Goal: Task Accomplishment & Management: Complete application form

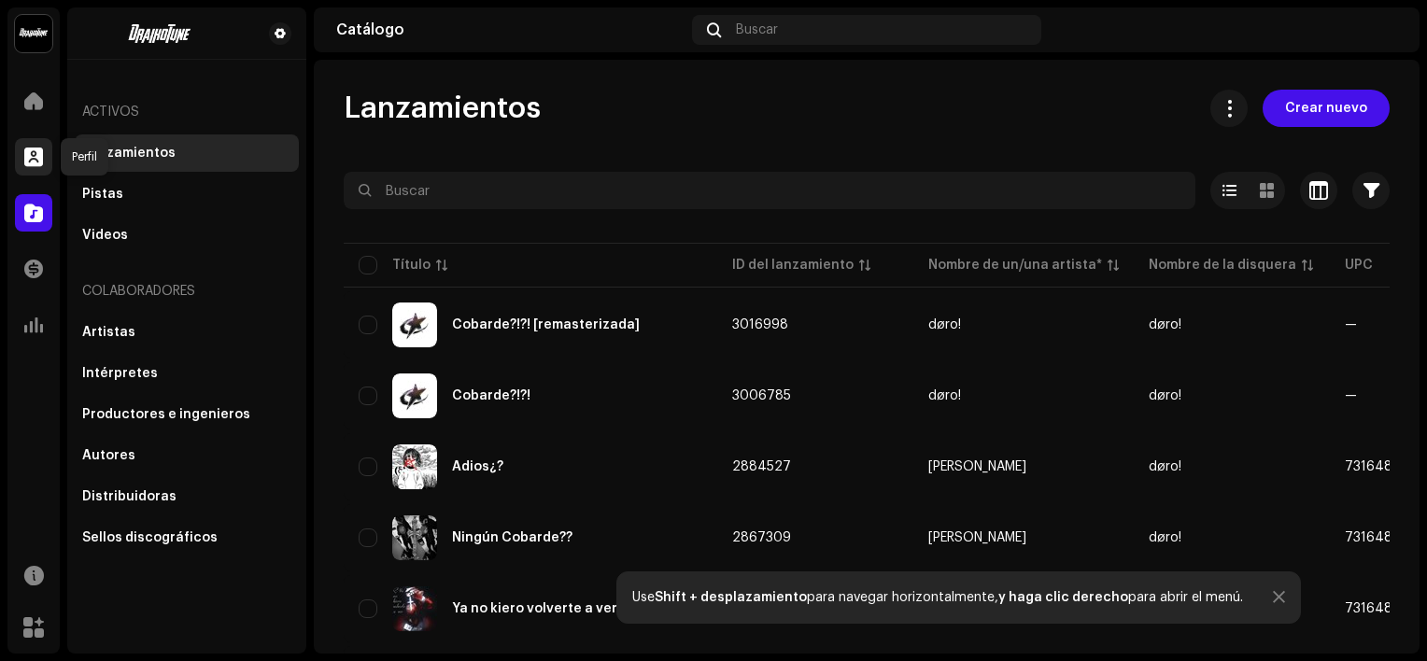
click at [22, 146] on div at bounding box center [33, 156] width 37 height 37
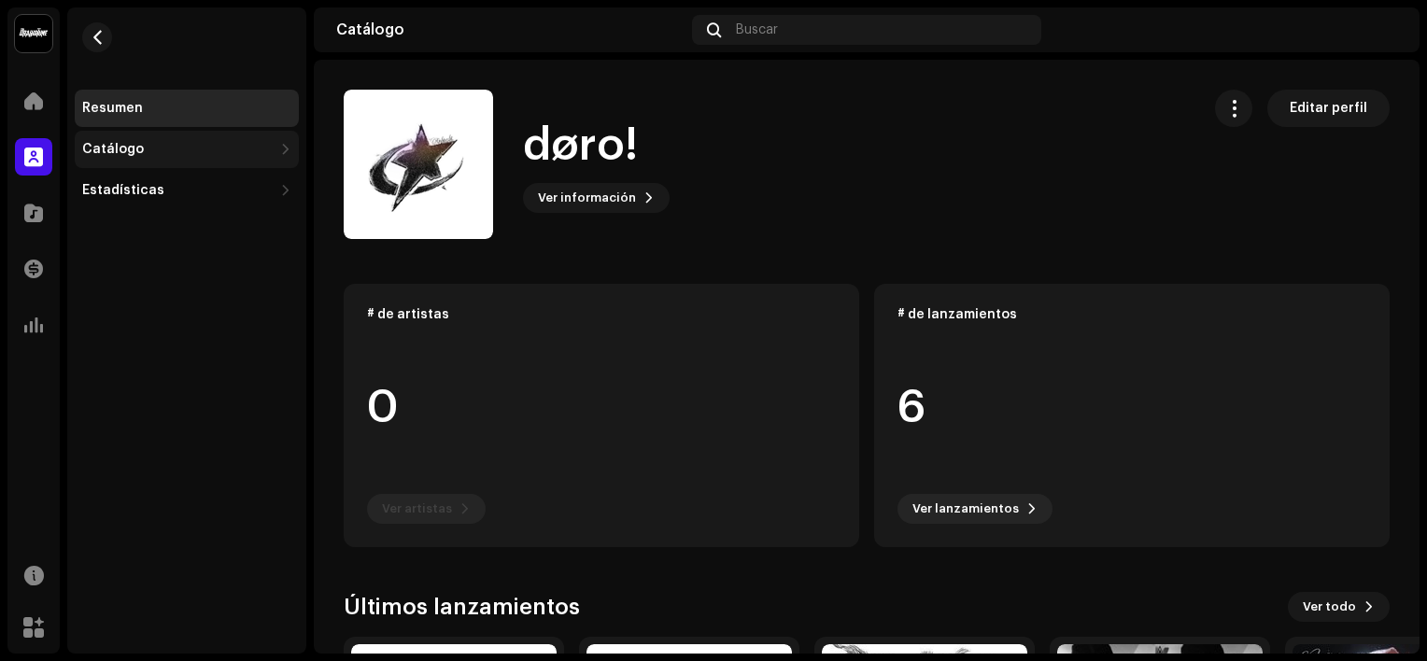
click at [243, 146] on div "Catálogo" at bounding box center [177, 149] width 191 height 15
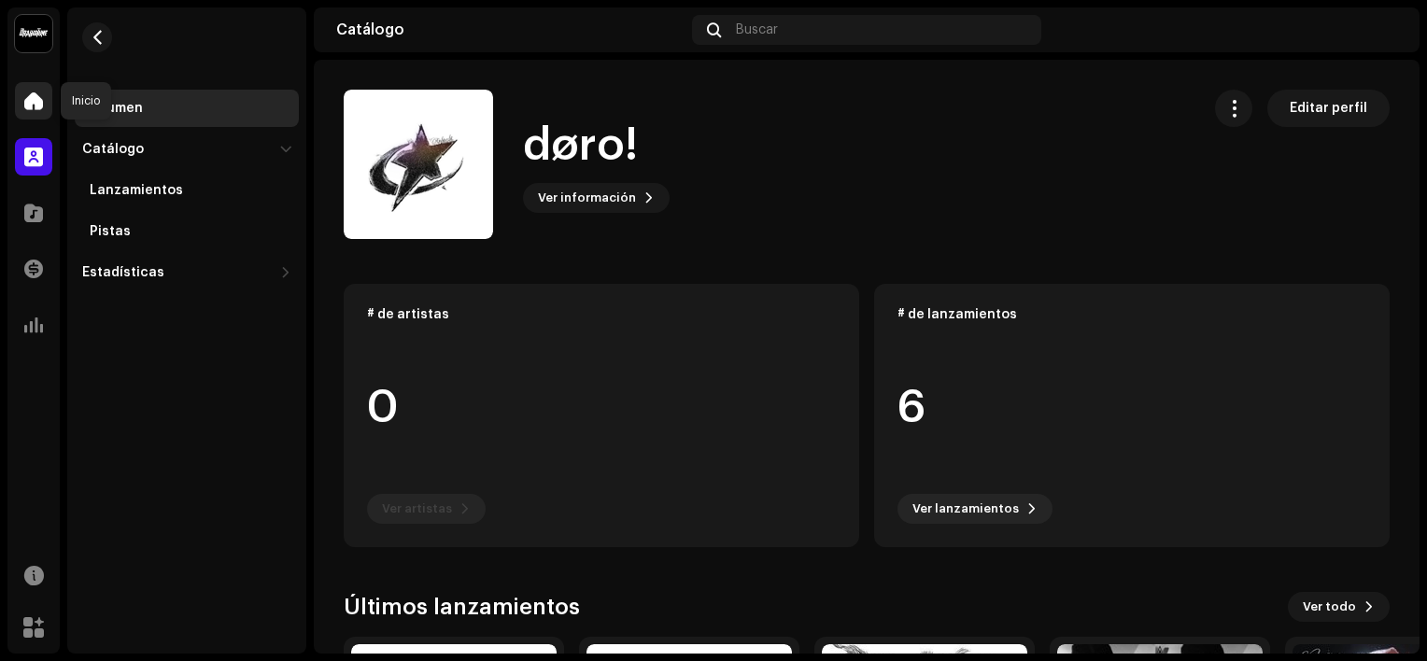
click at [28, 101] on span at bounding box center [33, 100] width 19 height 15
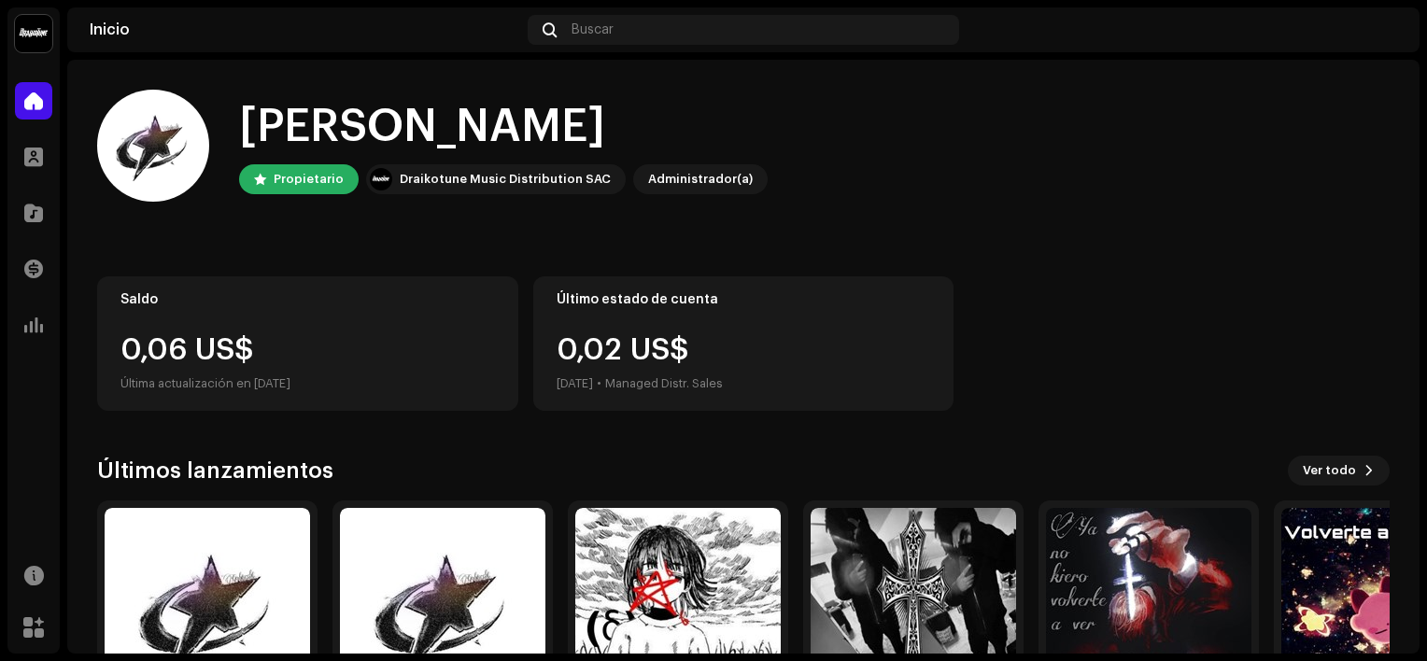
scroll to position [146, 0]
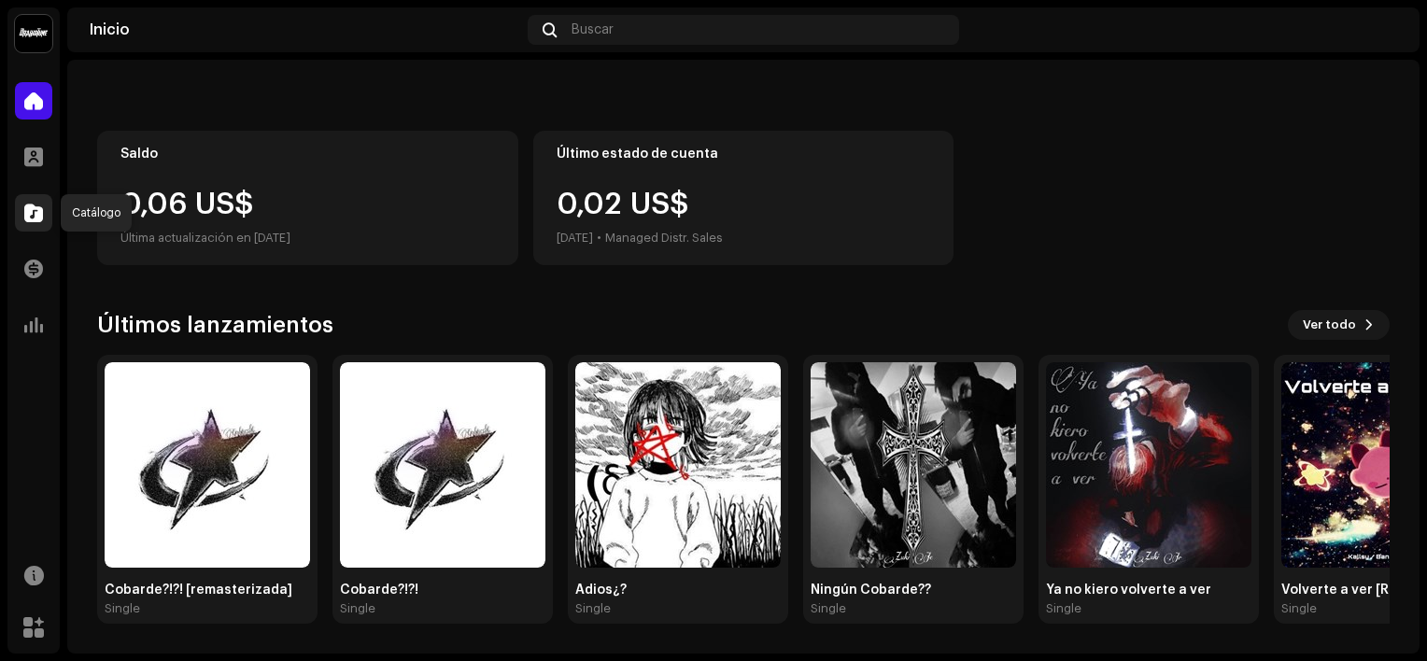
click at [34, 207] on span at bounding box center [33, 213] width 19 height 15
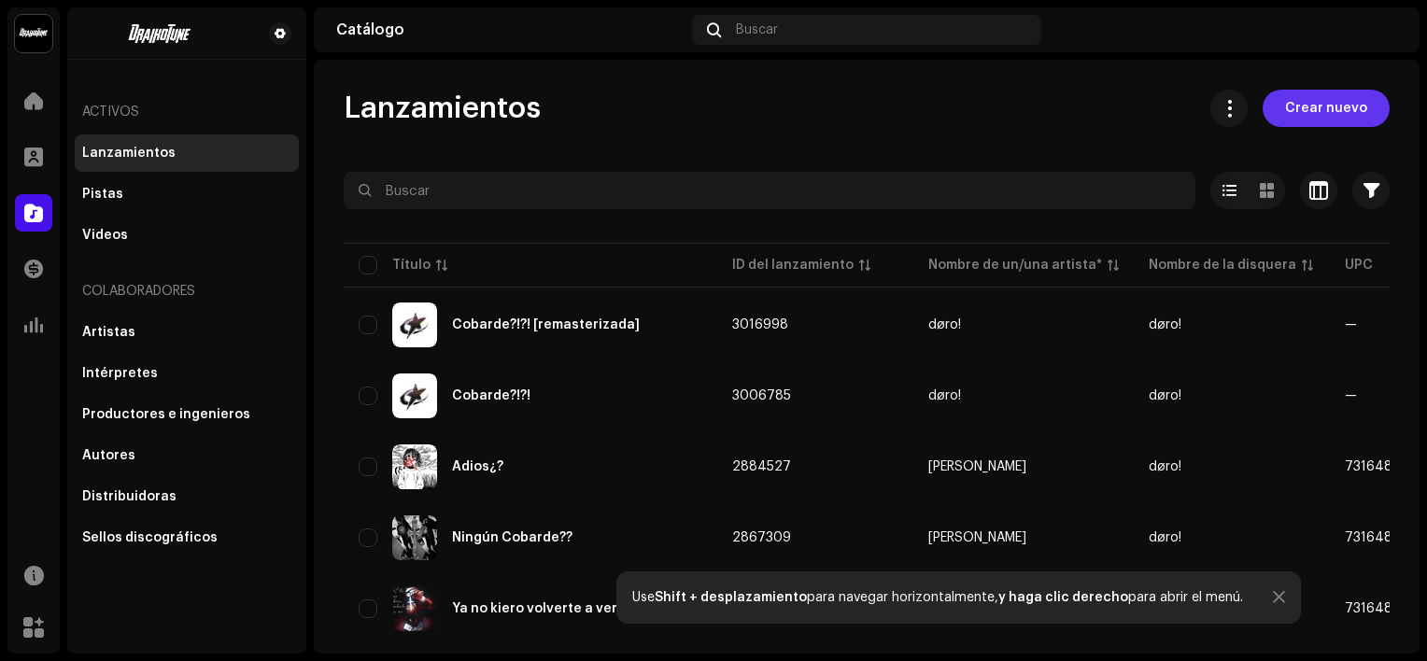
click at [1276, 112] on button "Crear nuevo" at bounding box center [1326, 108] width 127 height 37
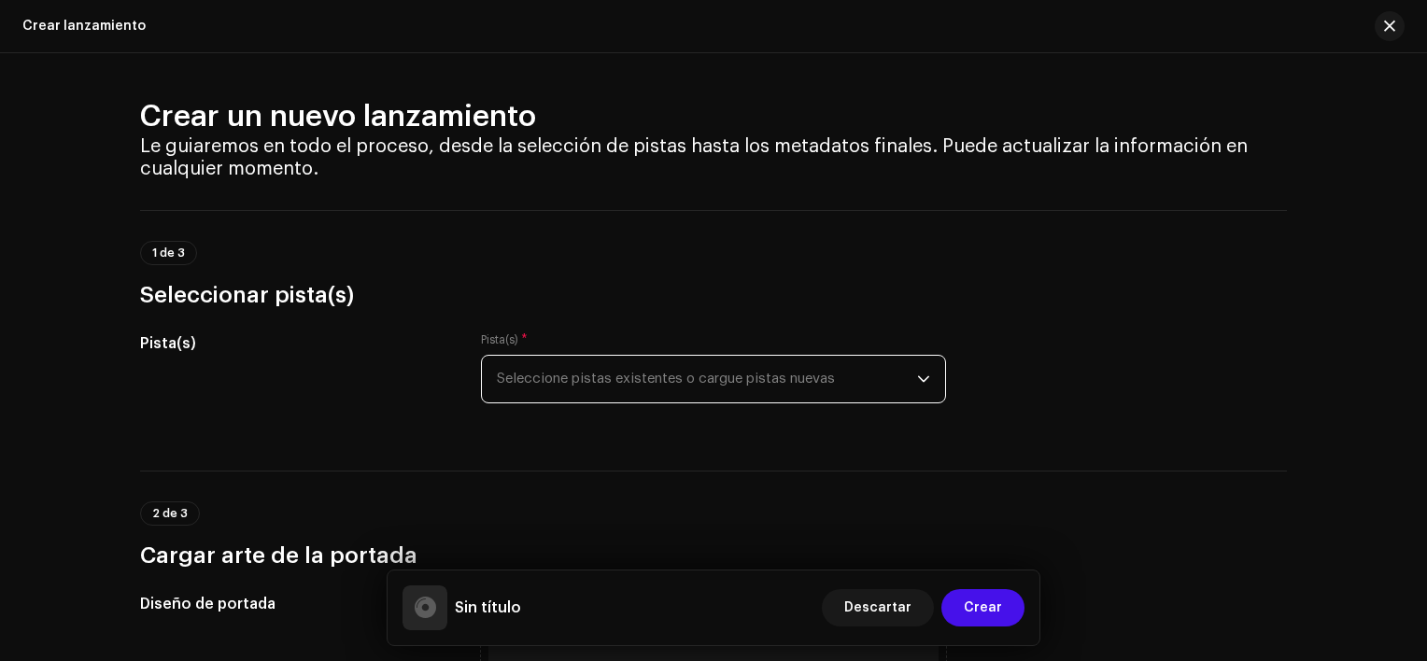
click at [612, 366] on span "Seleccione pistas existentes o cargue pistas nuevas" at bounding box center [707, 379] width 420 height 47
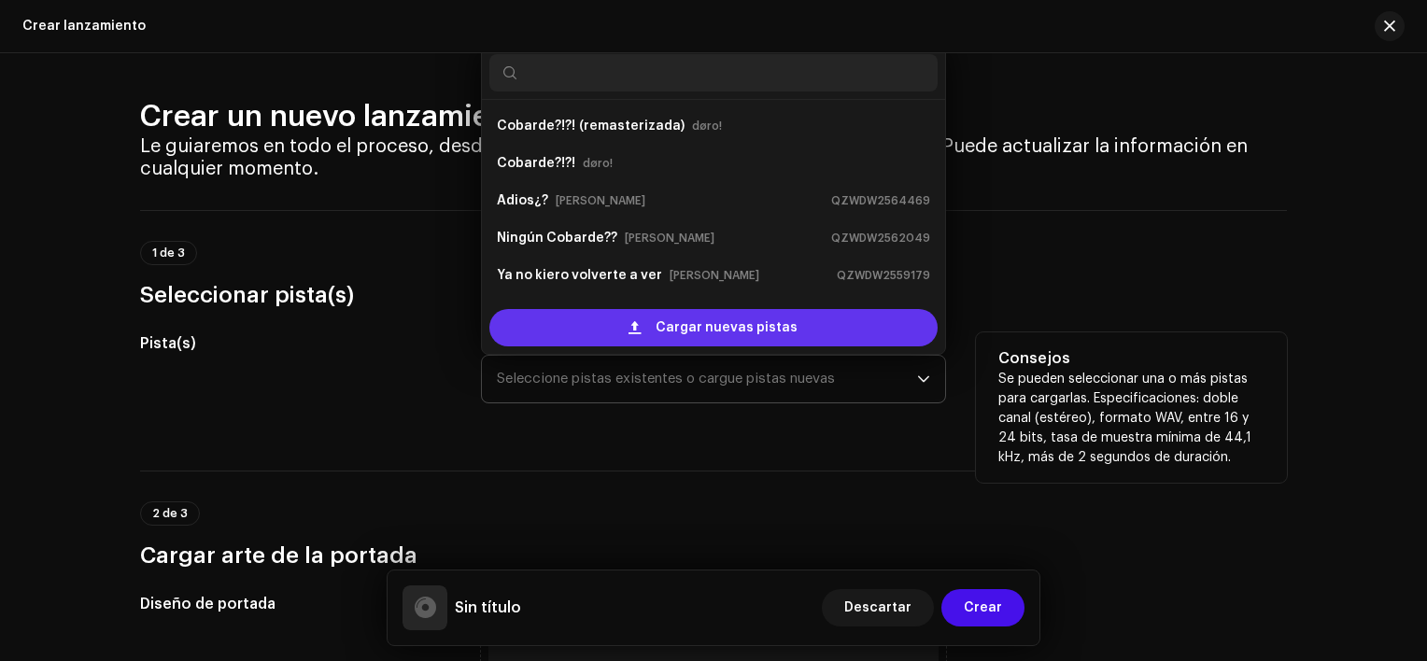
click at [635, 323] on span at bounding box center [635, 327] width 12 height 15
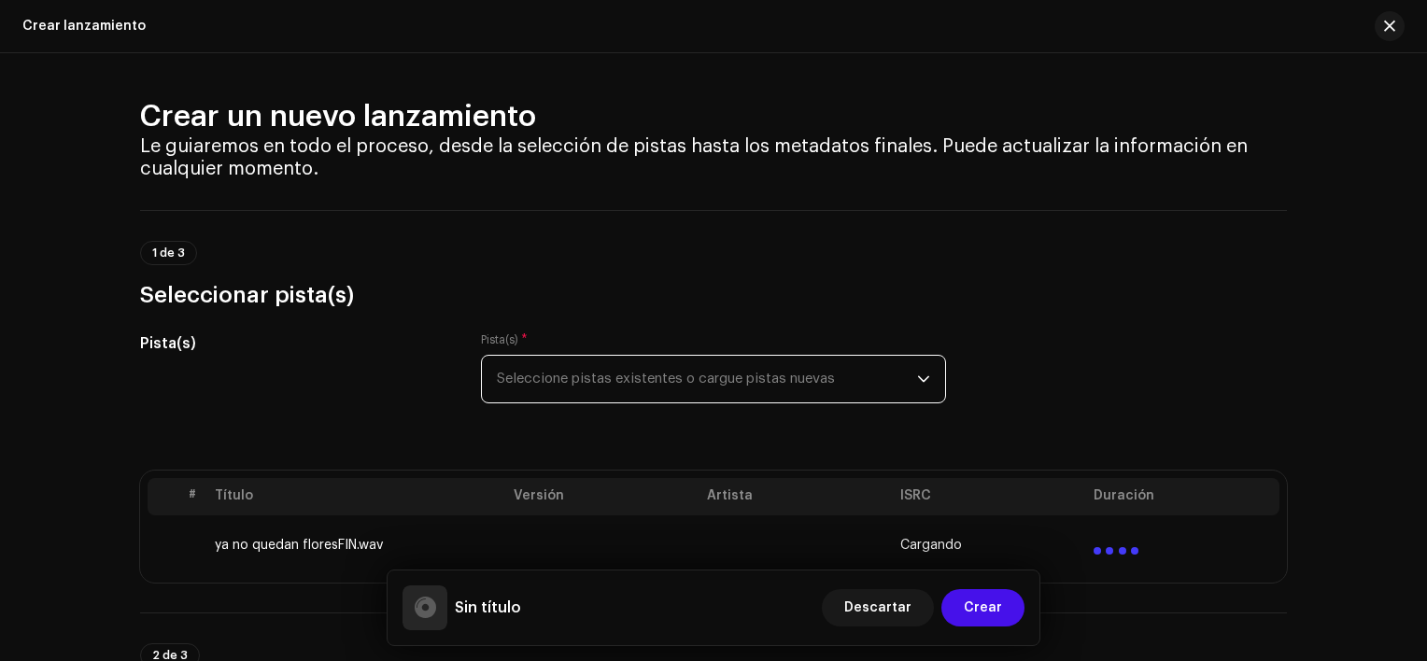
scroll to position [60, 0]
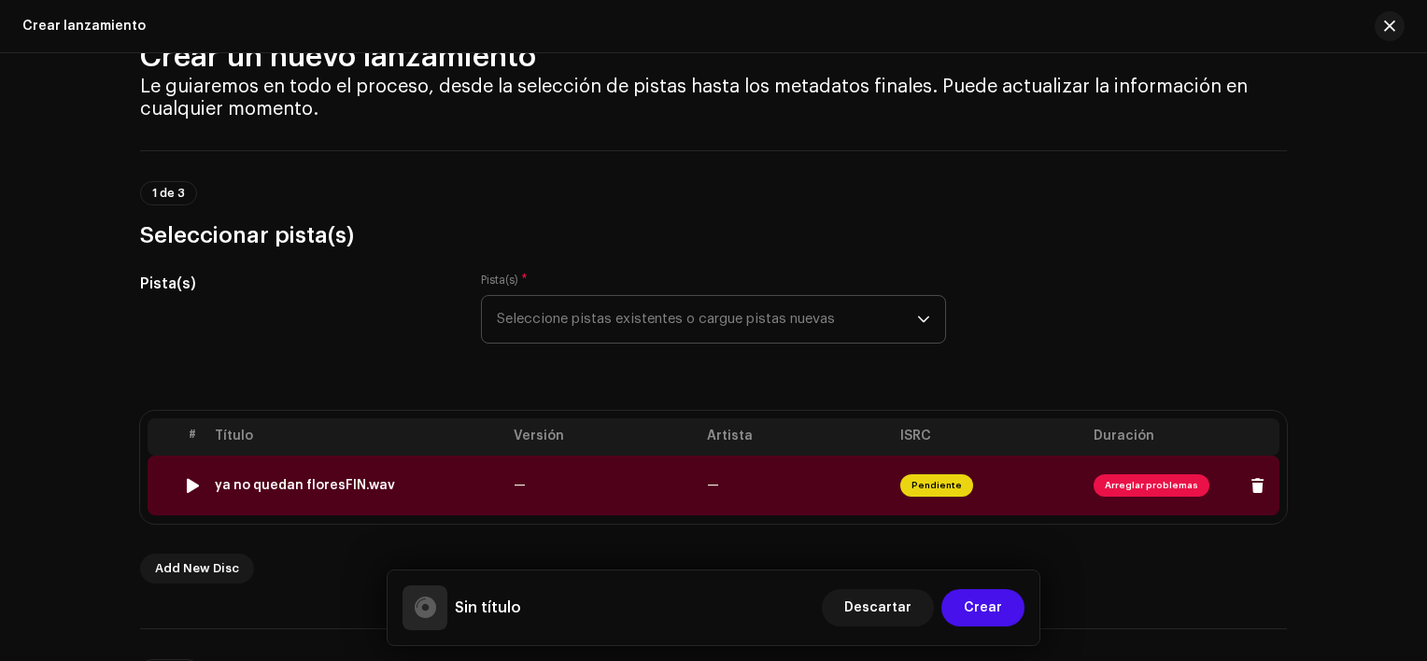
click at [1091, 462] on td "Arreglar problemas" at bounding box center [1182, 486] width 193 height 60
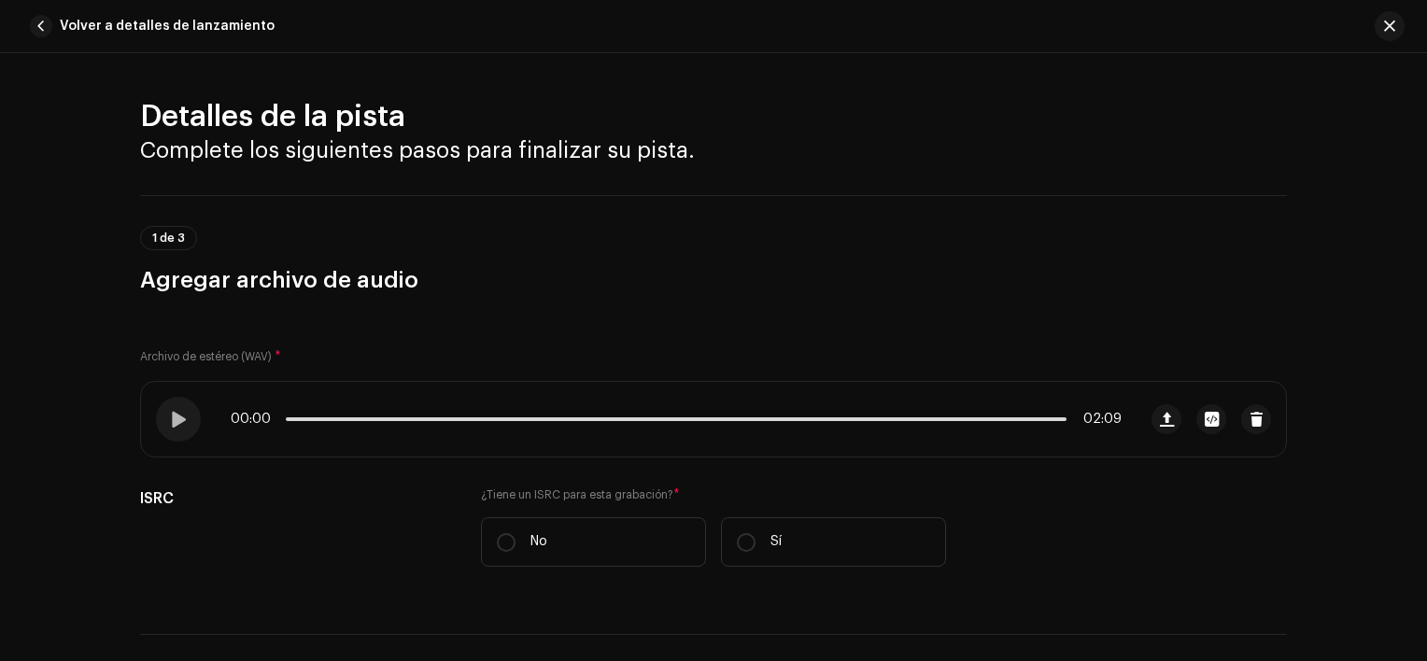
scroll to position [792, 0]
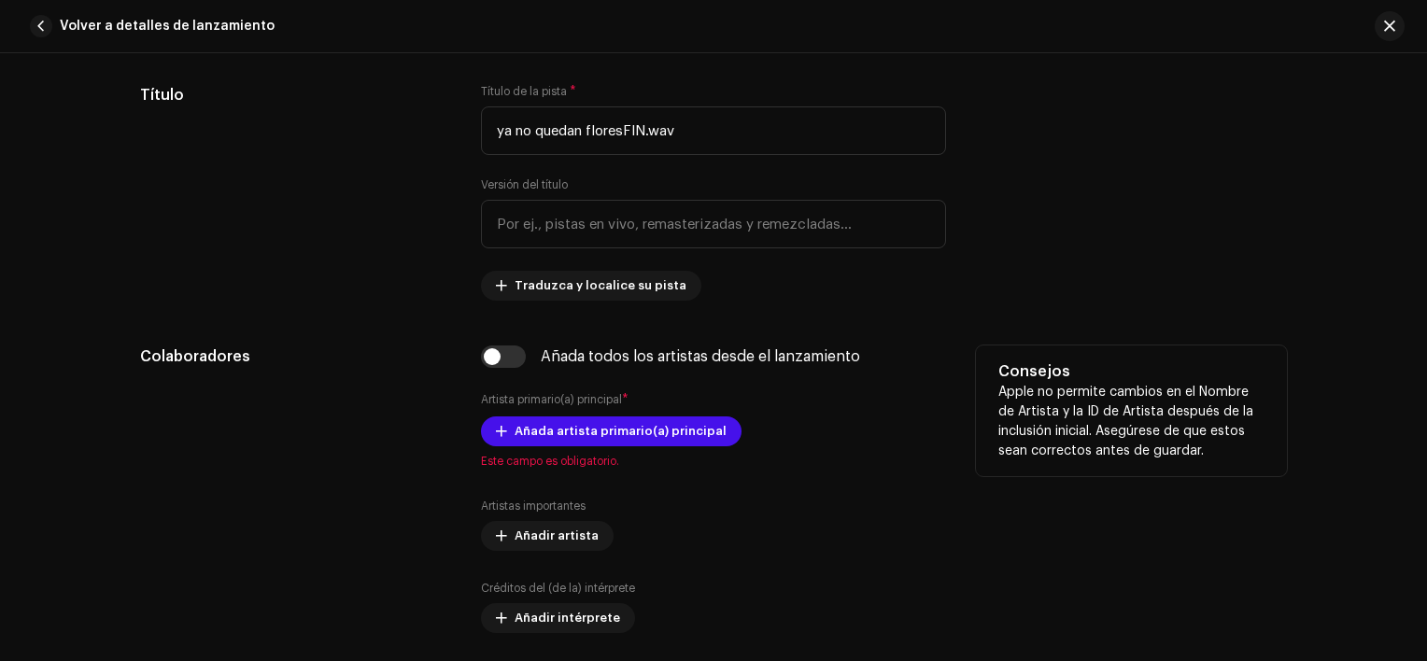
click at [628, 447] on div "Añada artista primario(a) principal Este campo es obligatorio." at bounding box center [713, 443] width 465 height 52
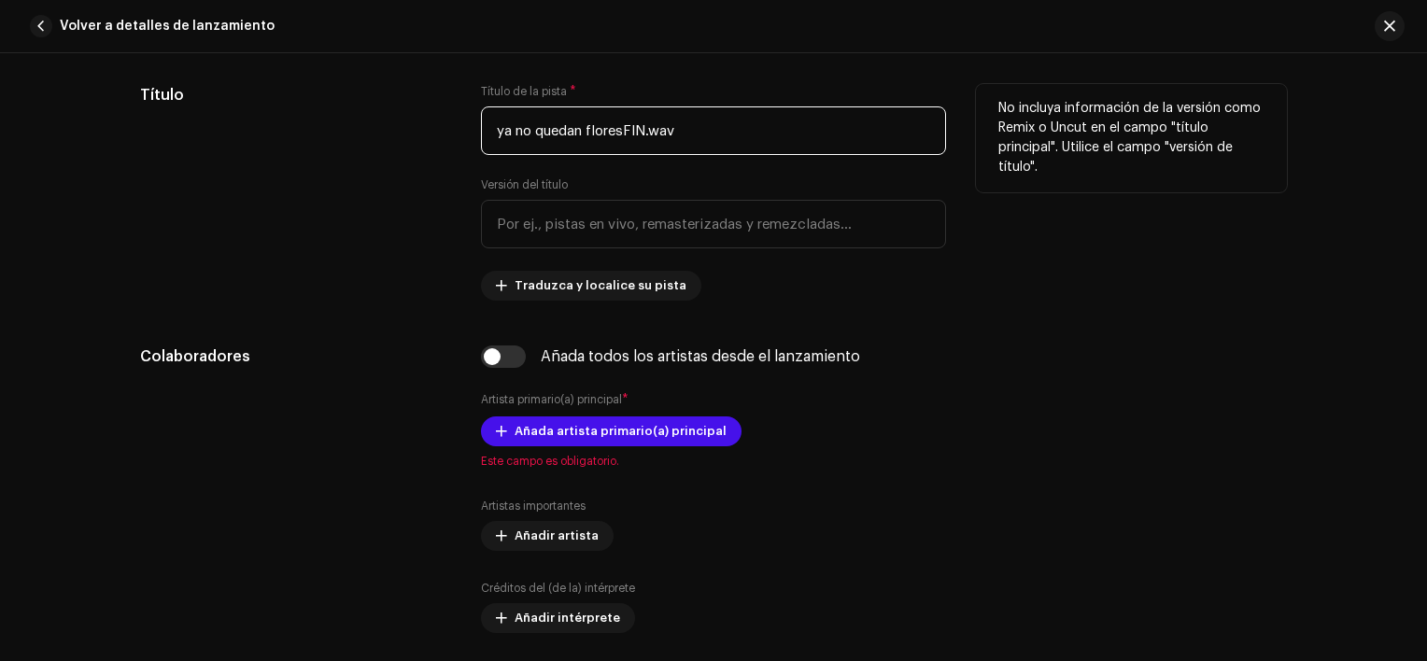
click at [680, 148] on input "ya no quedan floresFIN.wav" at bounding box center [713, 130] width 465 height 49
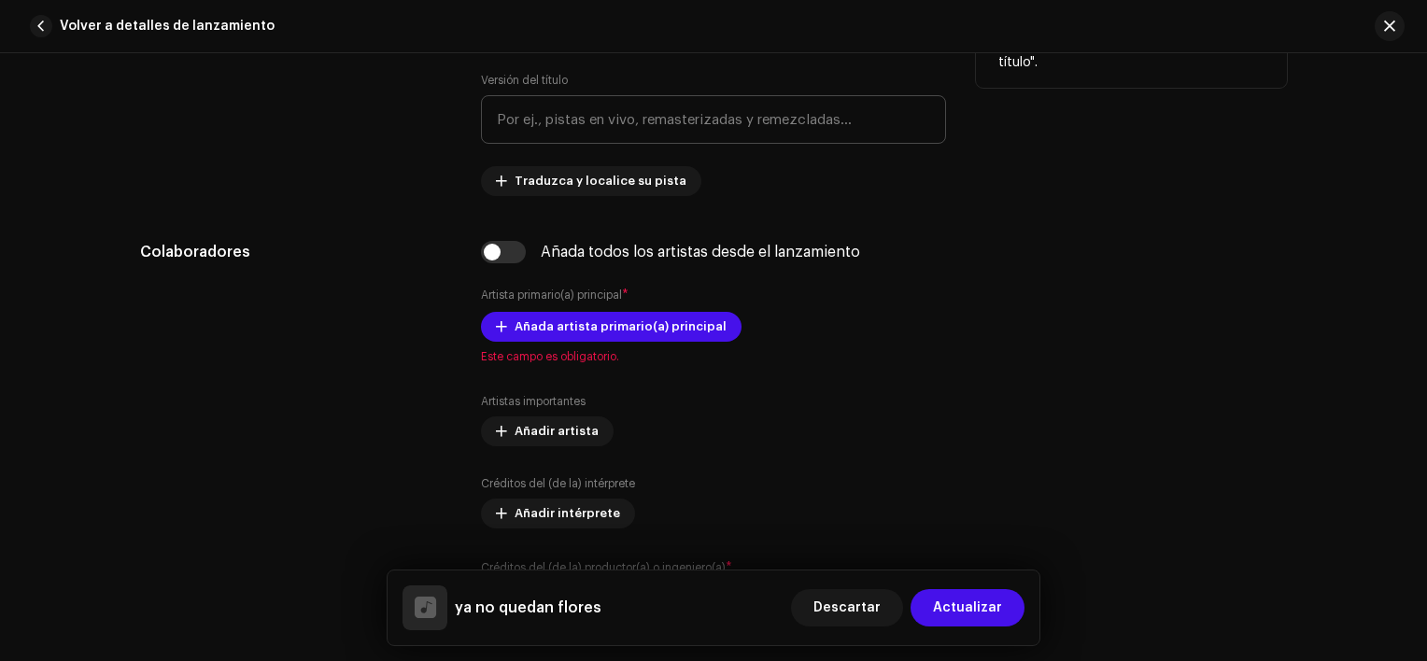
scroll to position [900, 0]
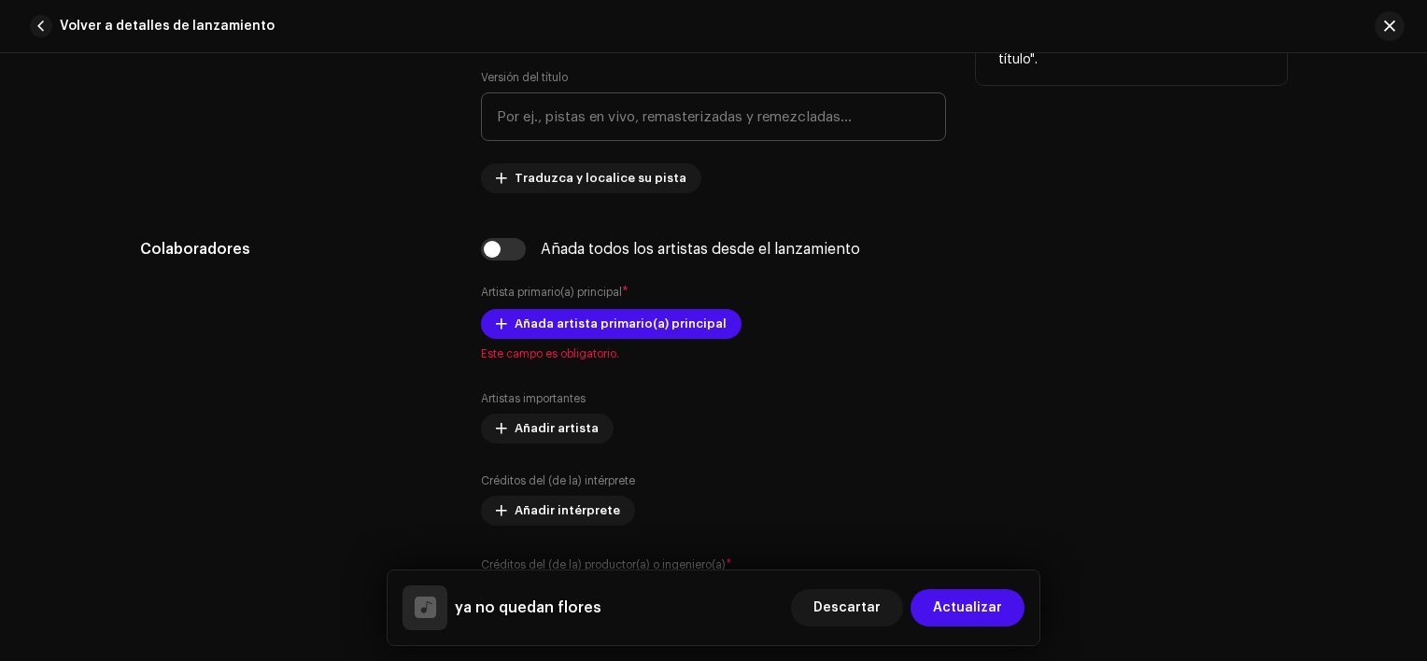
type input "ya no quedan flores"
click at [627, 338] on span "Añada artista primario(a) principal" at bounding box center [621, 323] width 212 height 37
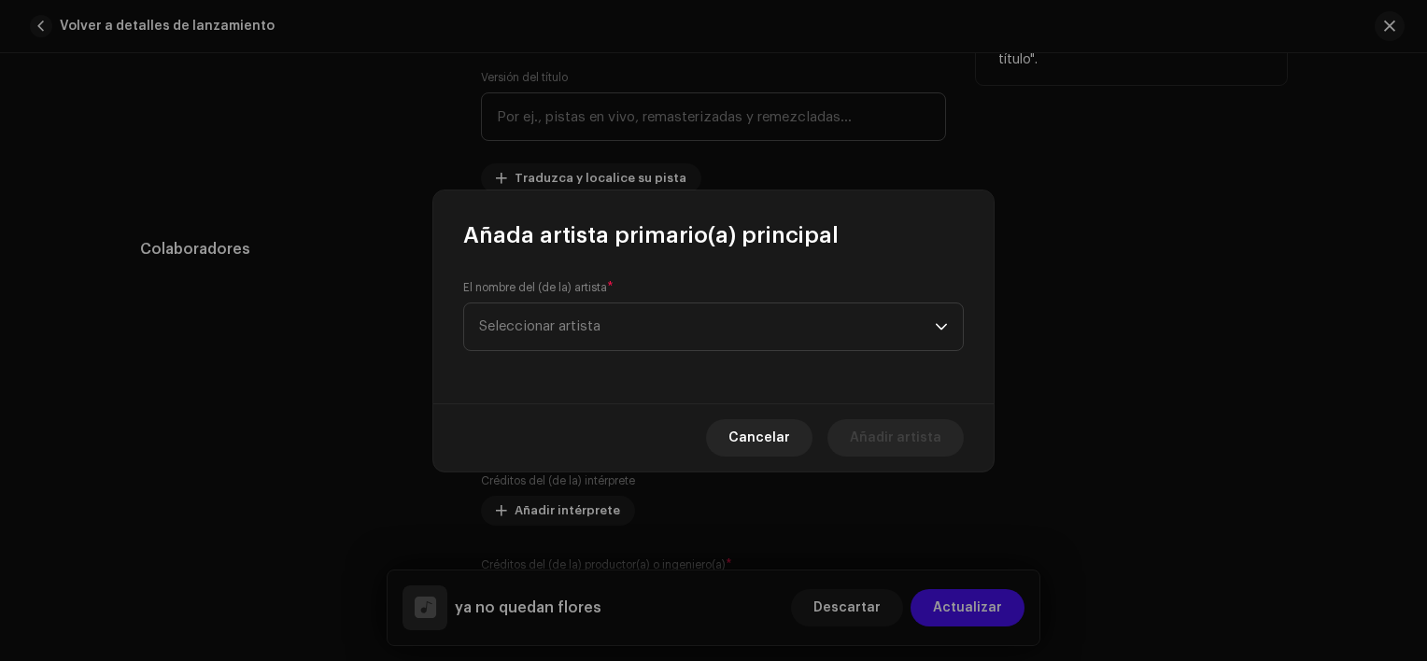
click at [627, 338] on span "Seleccionar artista" at bounding box center [707, 327] width 456 height 47
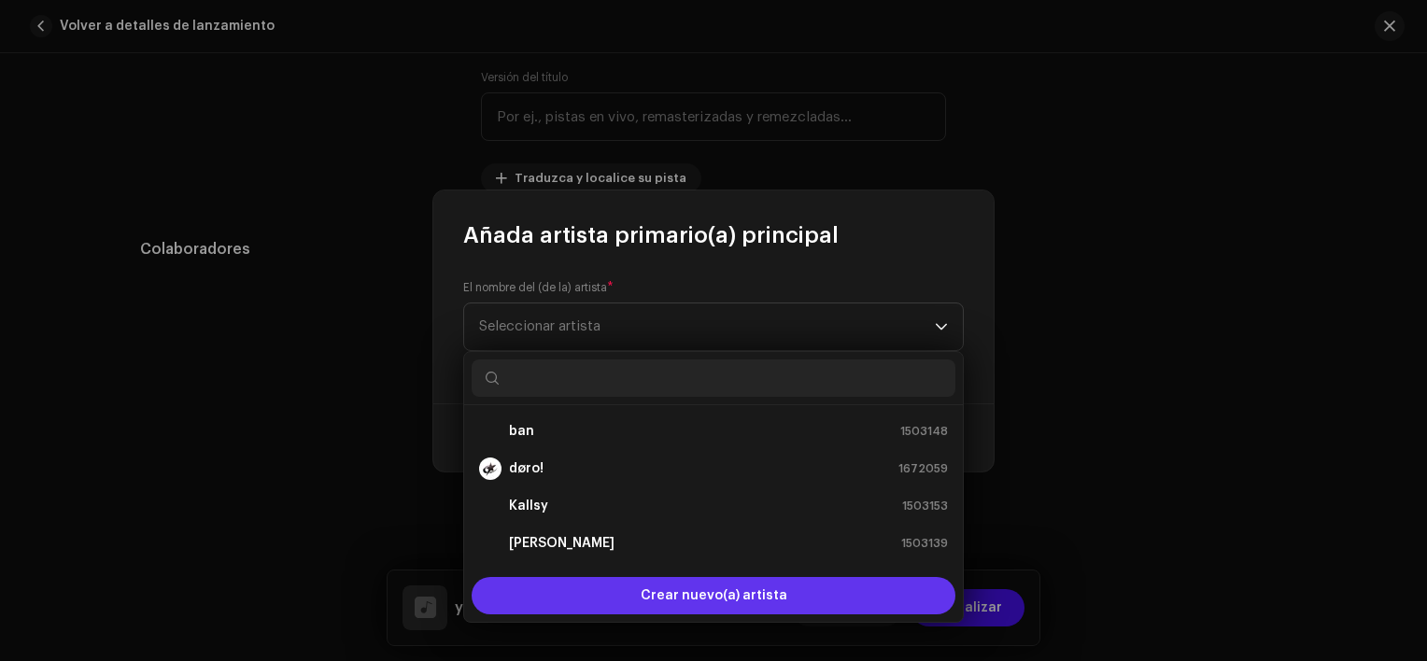
click at [583, 594] on div "Crear nuevo(a) artista" at bounding box center [714, 595] width 484 height 37
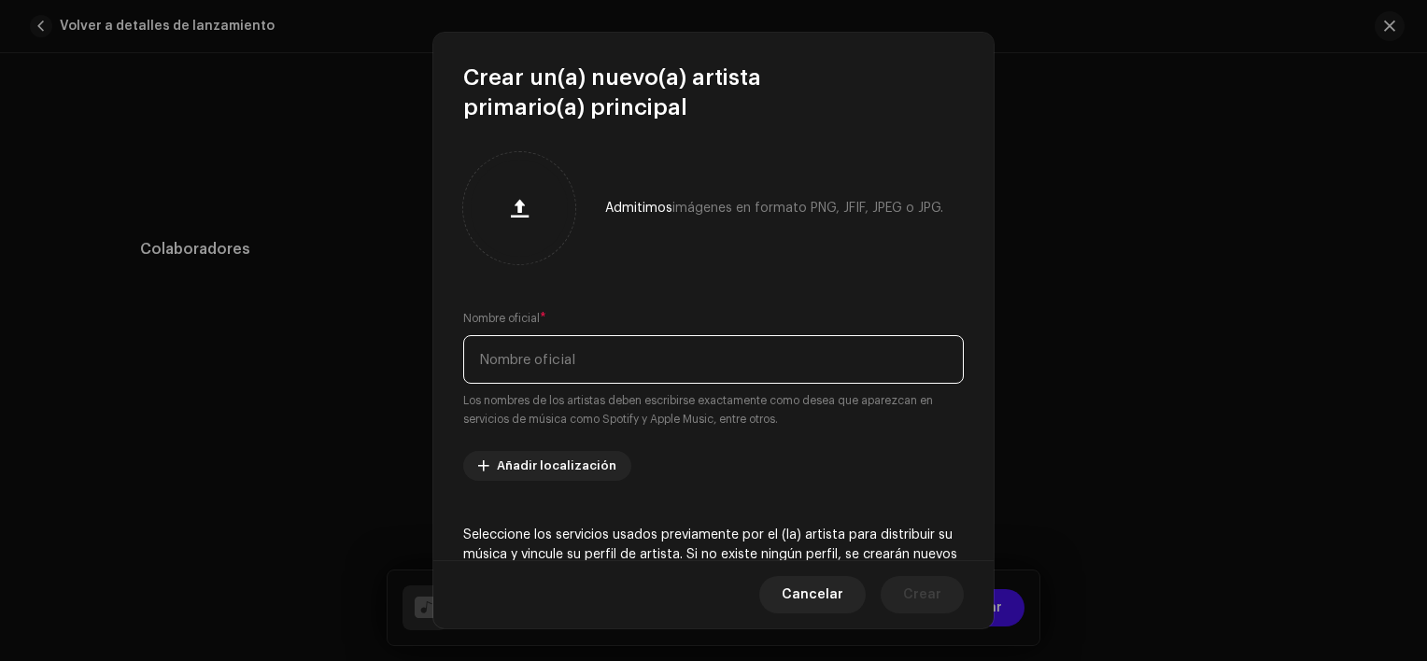
click at [648, 377] on input "text" at bounding box center [713, 359] width 501 height 49
type input "fuchi"
click at [523, 187] on button "button" at bounding box center [519, 208] width 45 height 45
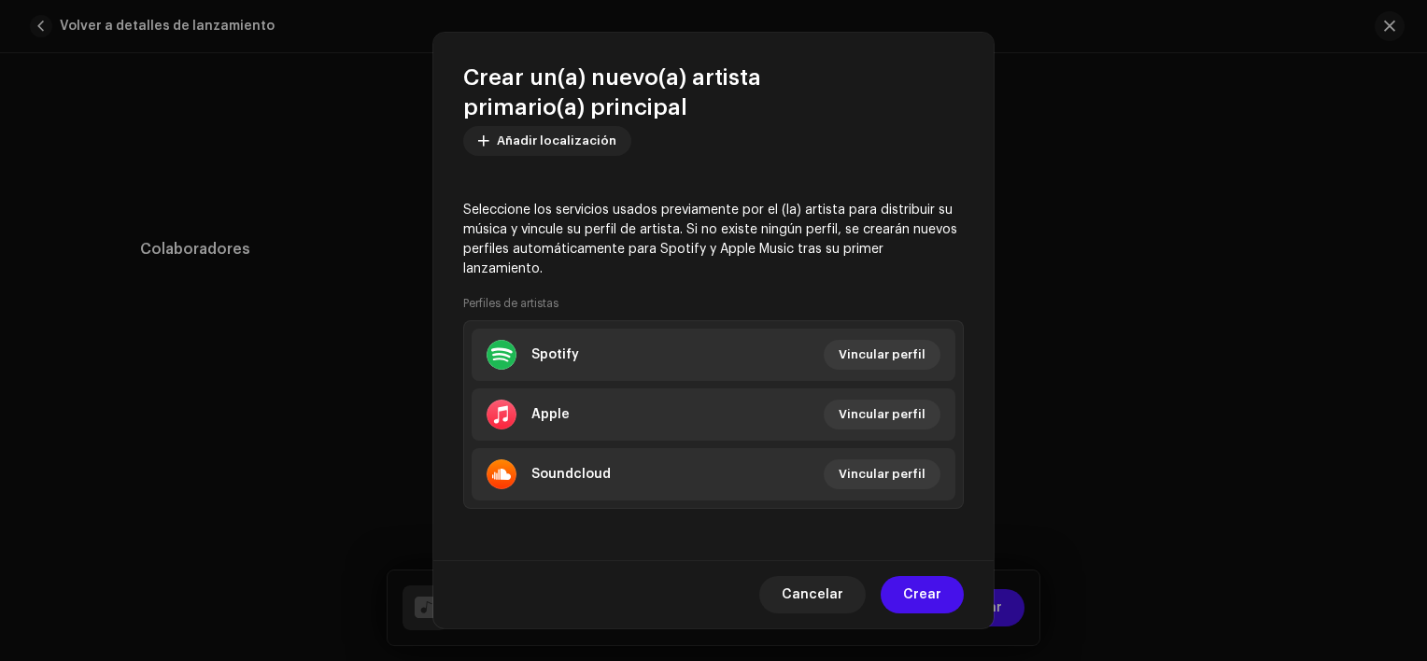
scroll to position [325, 0]
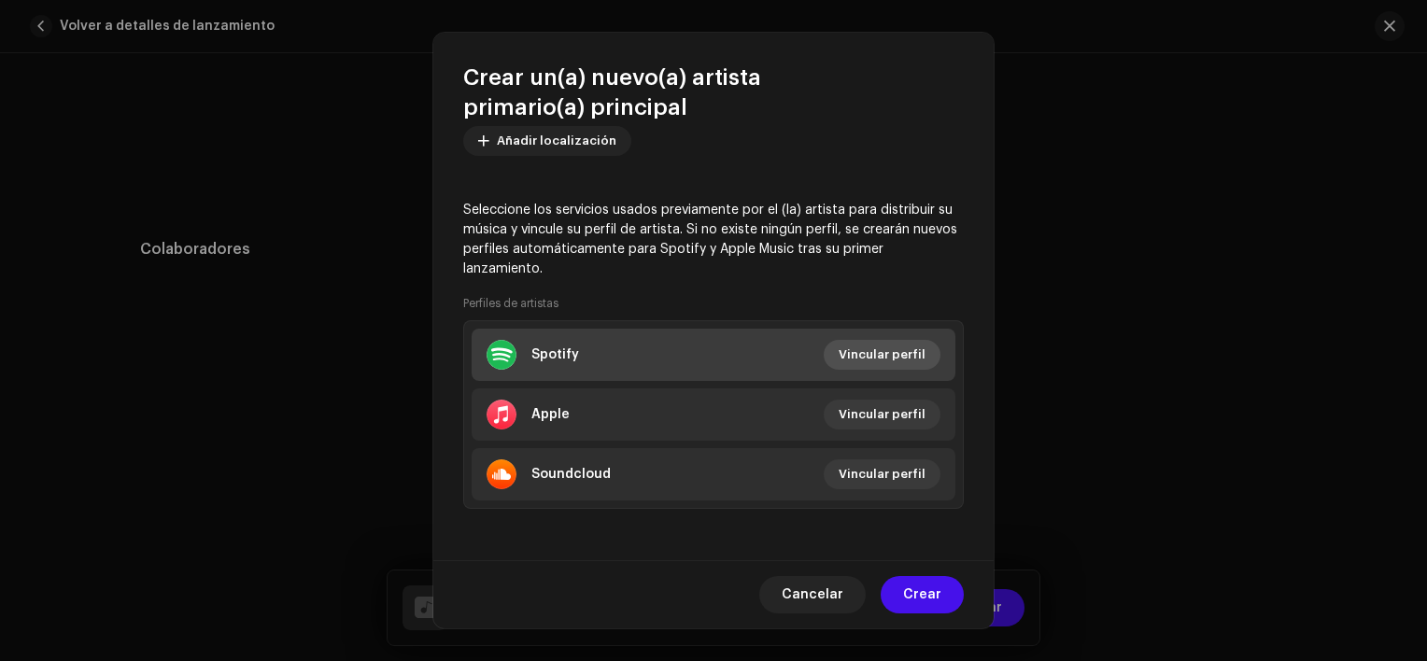
click at [875, 359] on span "Vincular perfil" at bounding box center [882, 354] width 87 height 37
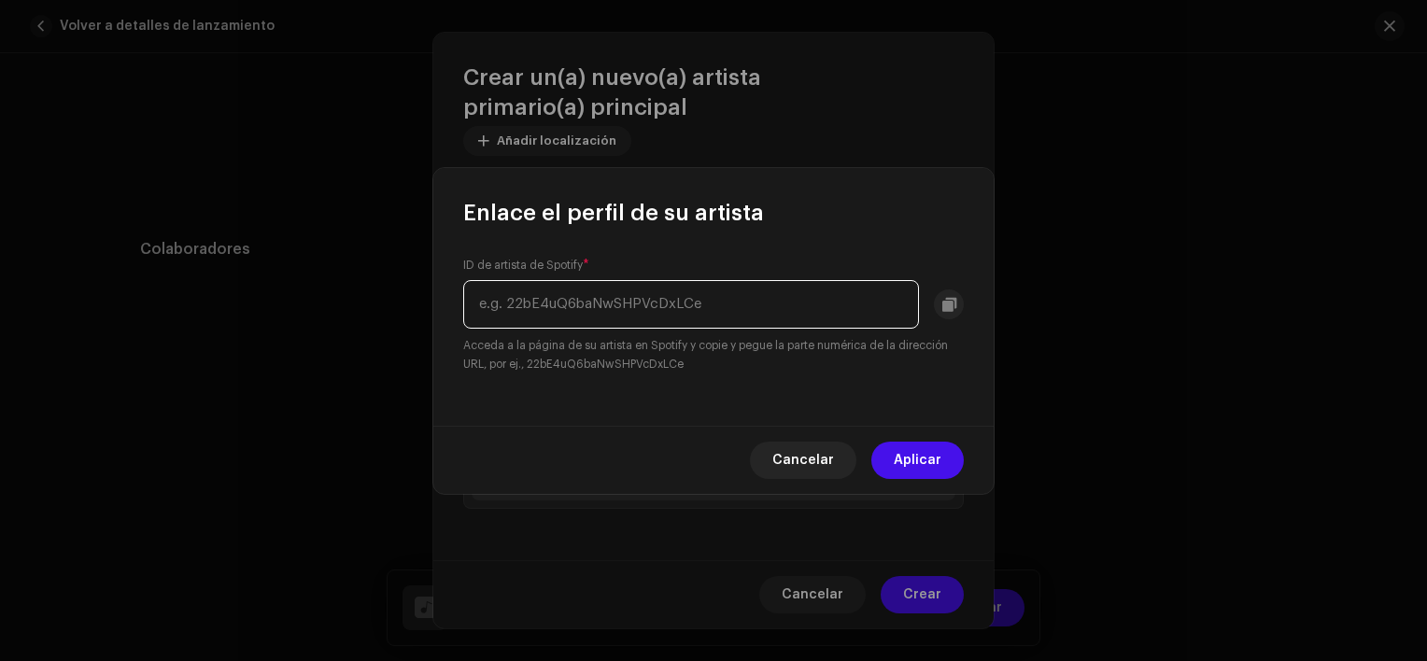
paste input "[URL][DOMAIN_NAME]"
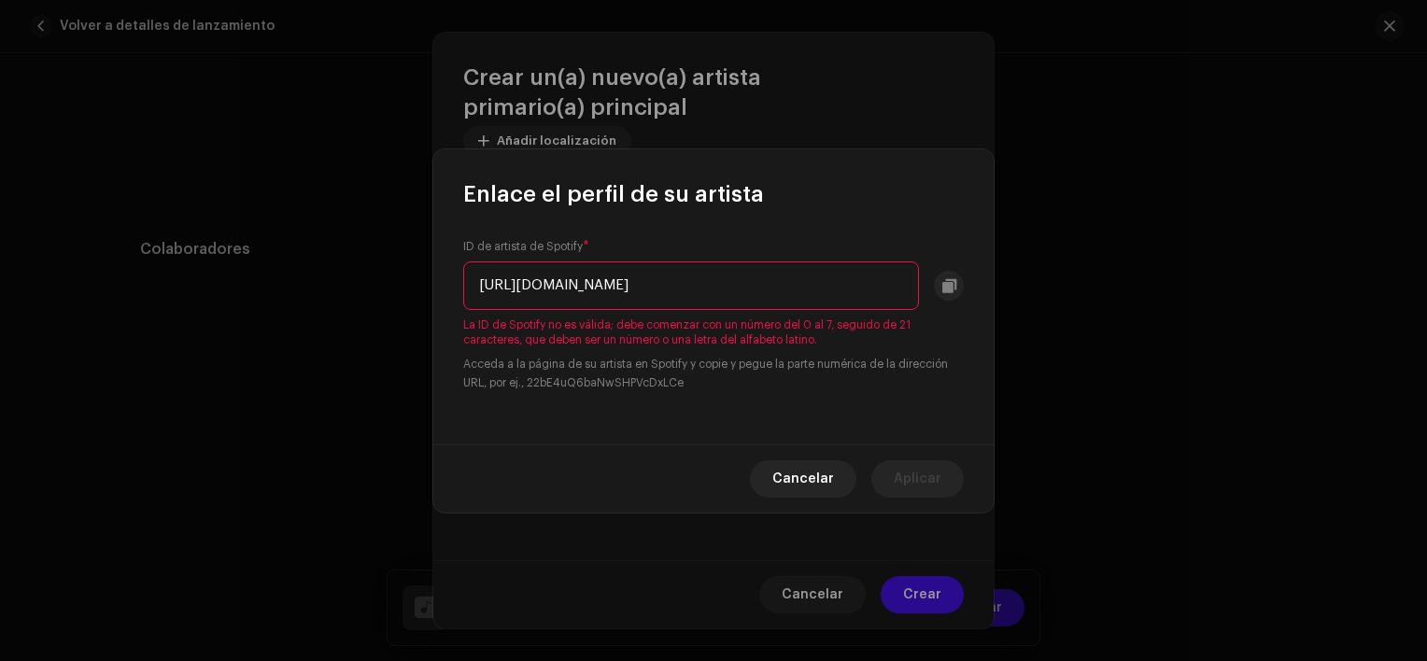
scroll to position [0, 0]
type input "h"
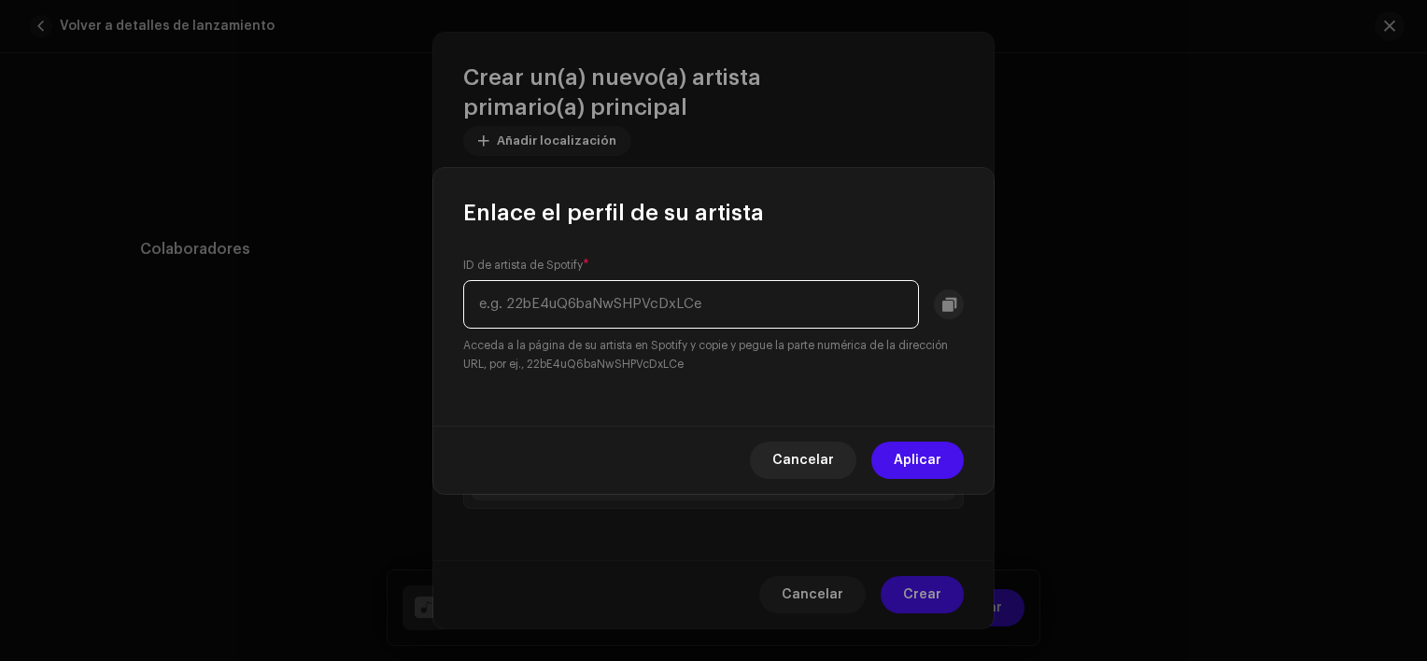
paste input "2RoM55NaaJktLPzgcPNGHE"
type input "2RoM55NaaJktLPzgcPNGHE"
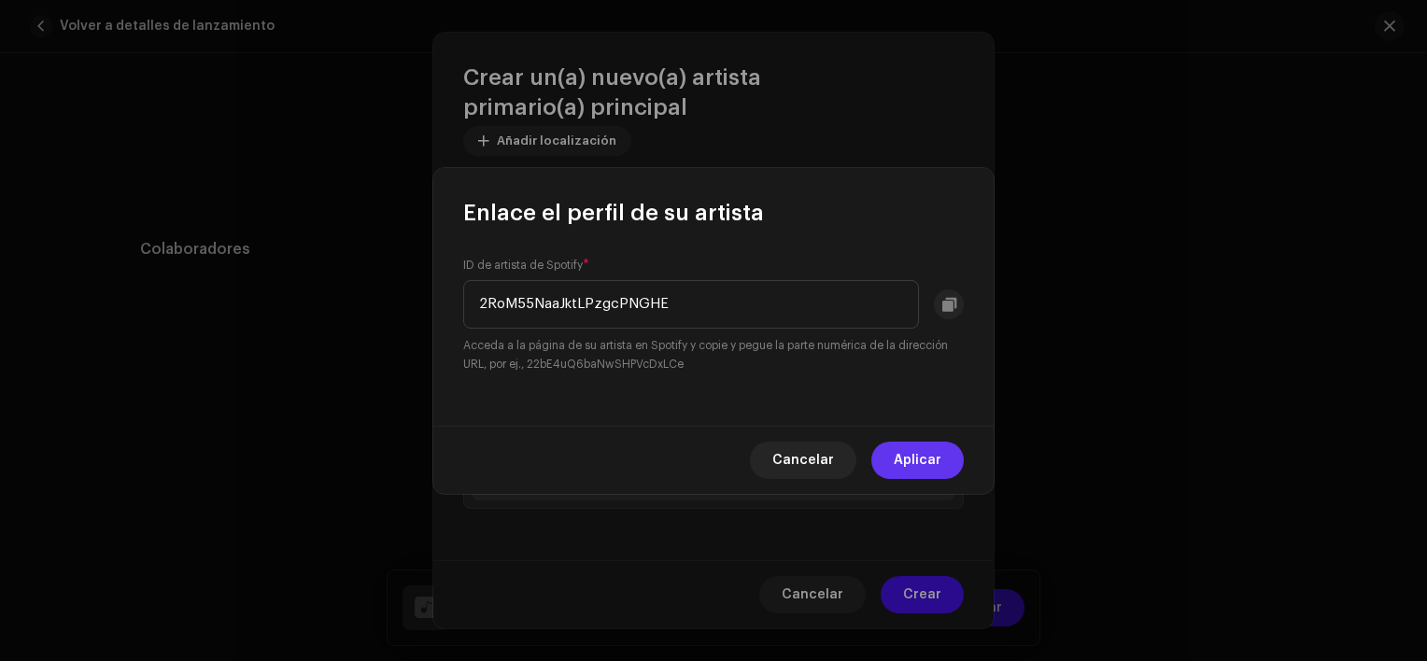
click at [942, 453] on button "Aplicar" at bounding box center [918, 460] width 92 height 37
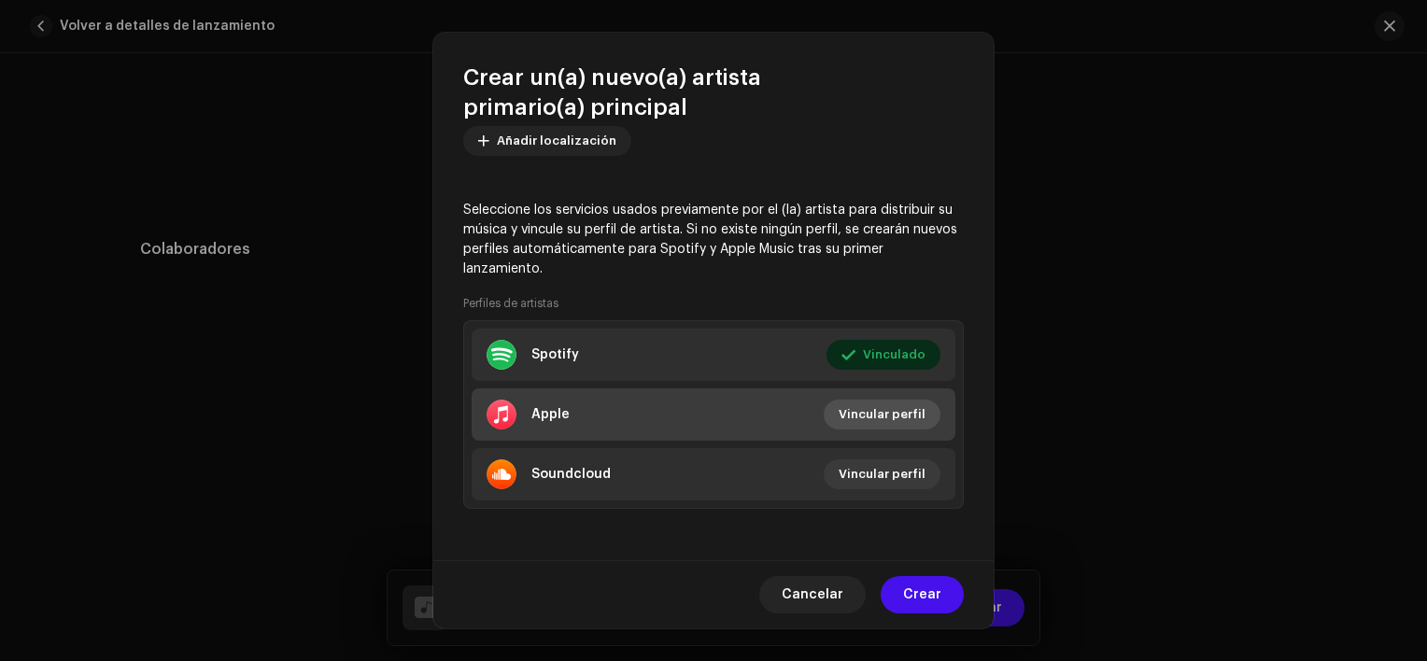
click at [859, 413] on span "Vincular perfil" at bounding box center [882, 414] width 87 height 37
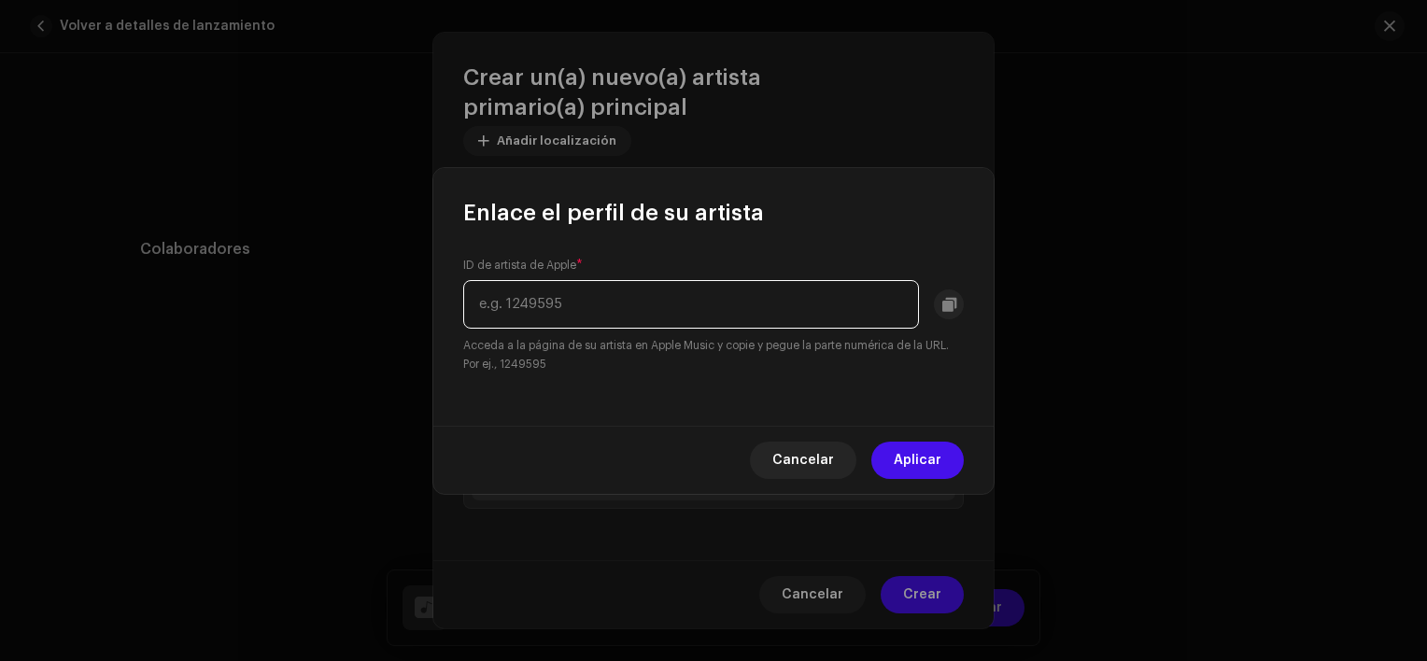
paste input "1197001615"
type input "1197001615"
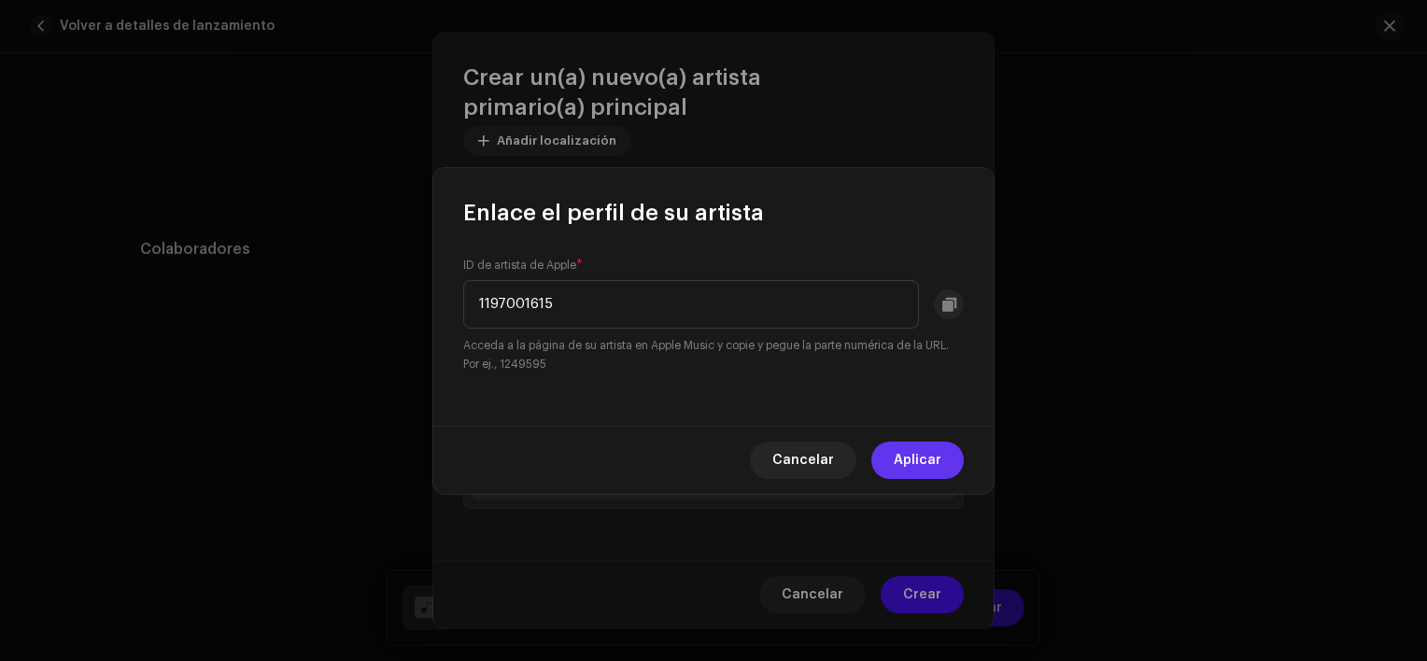
click at [898, 462] on span "Aplicar" at bounding box center [918, 460] width 48 height 37
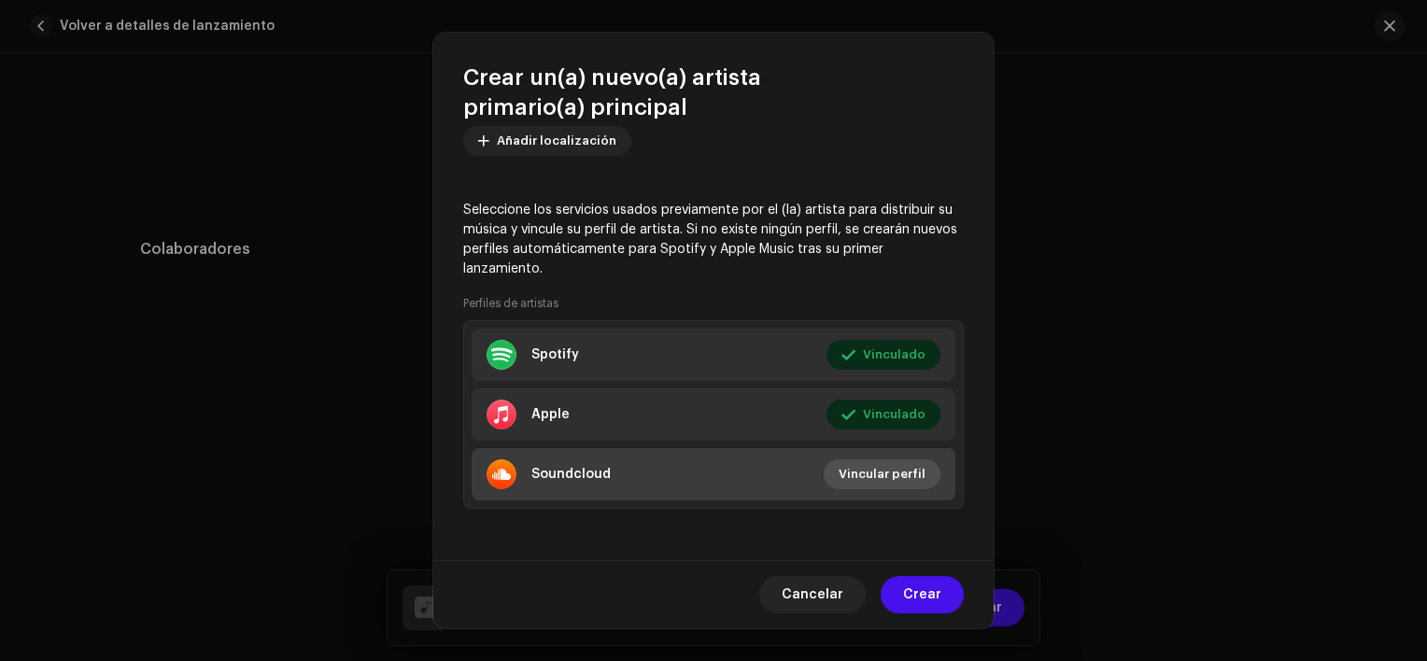
click at [871, 466] on span "Vincular perfil" at bounding box center [882, 474] width 87 height 37
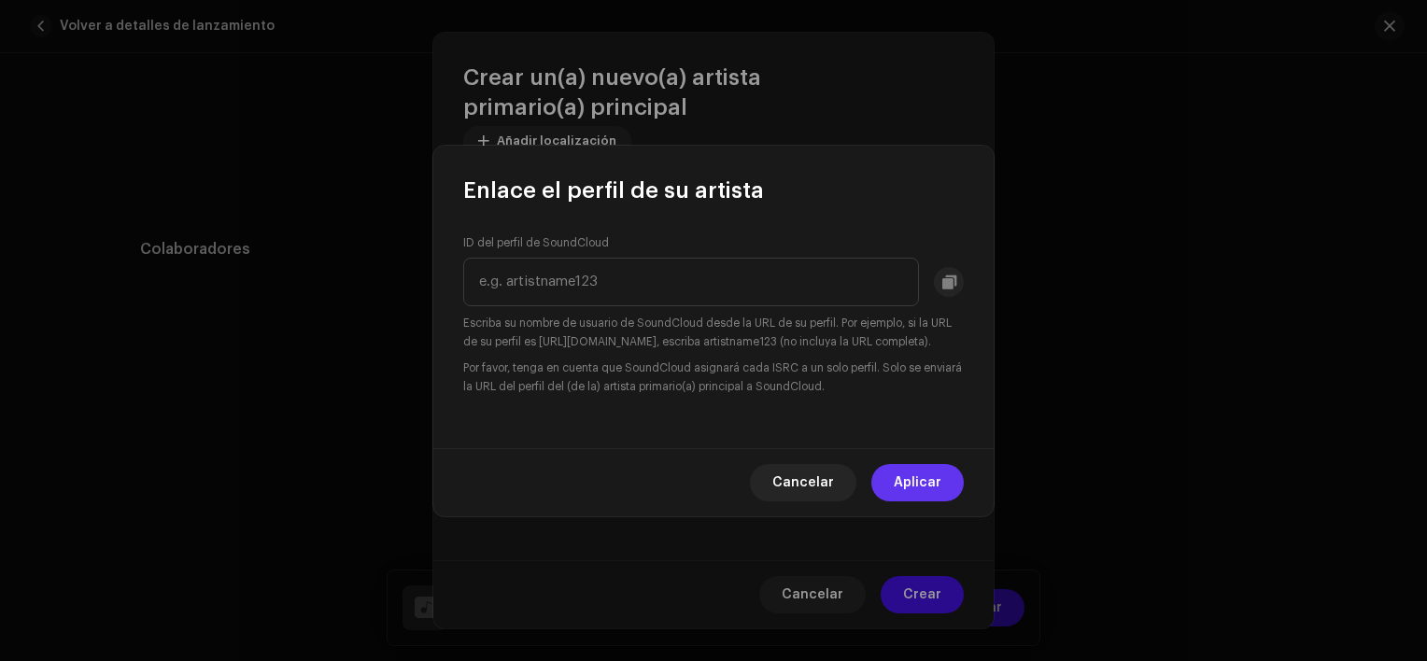
click at [907, 482] on span "Aplicar" at bounding box center [918, 482] width 48 height 37
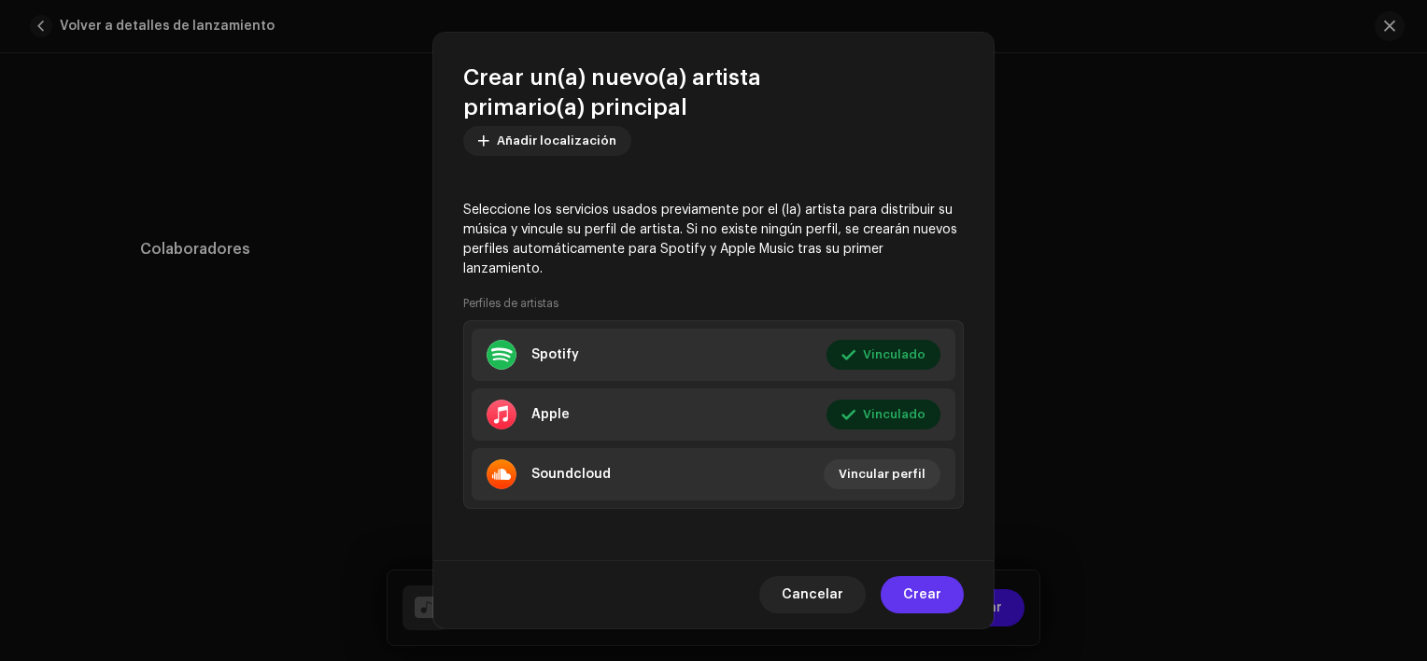
click at [912, 583] on span "Crear" at bounding box center [922, 594] width 38 height 37
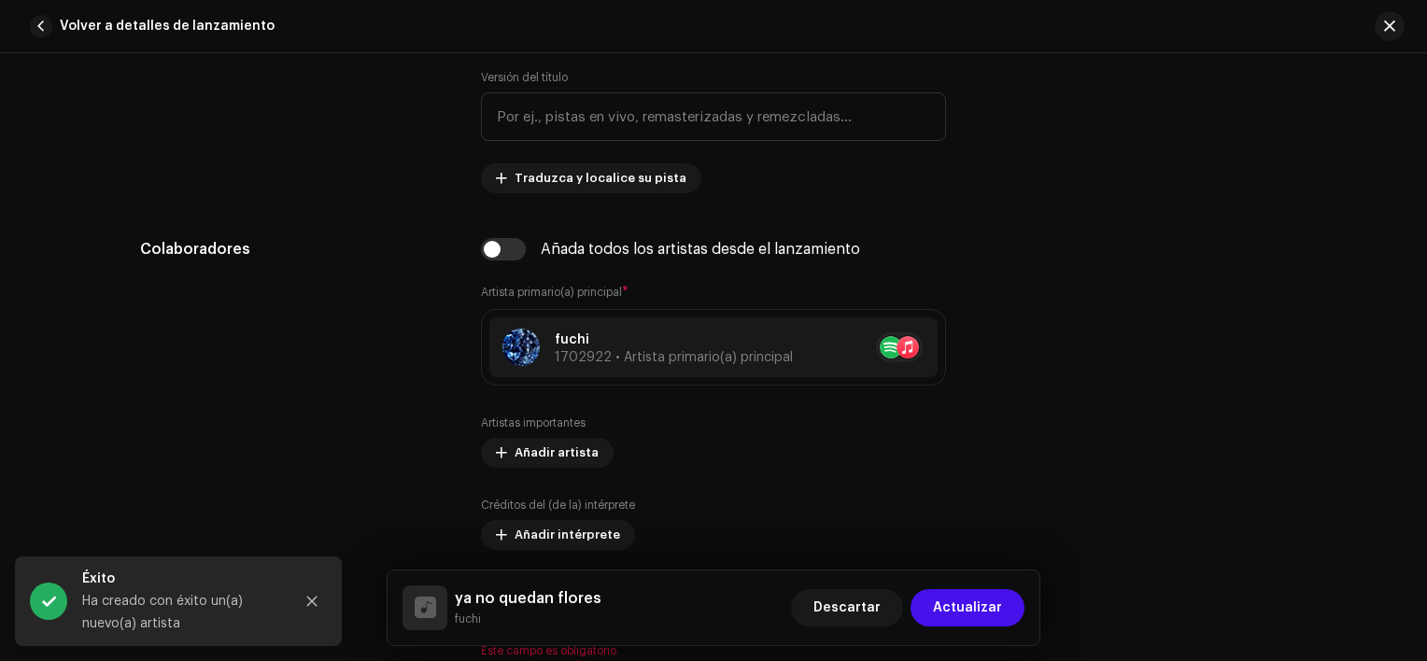
click at [650, 325] on div "fuchi 1702922 • Artista primario(a) principal" at bounding box center [713, 348] width 448 height 60
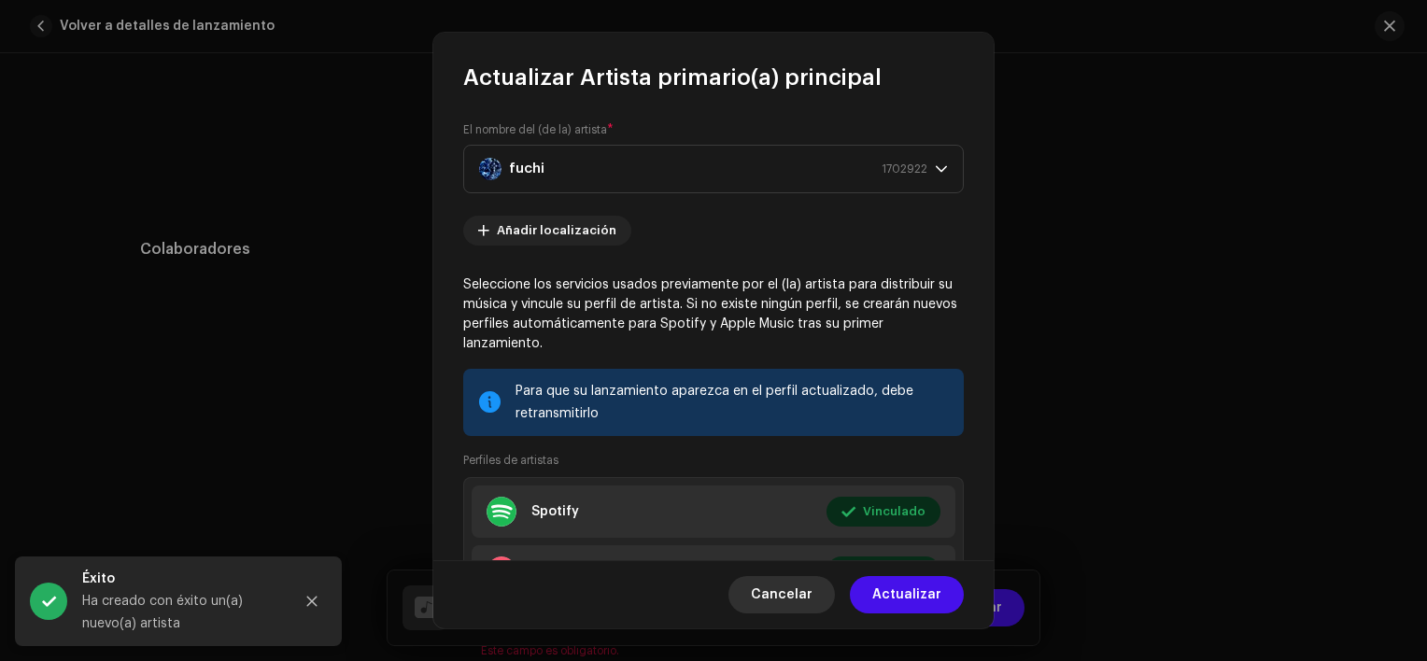
click at [763, 592] on span "Cancelar" at bounding box center [782, 594] width 62 height 37
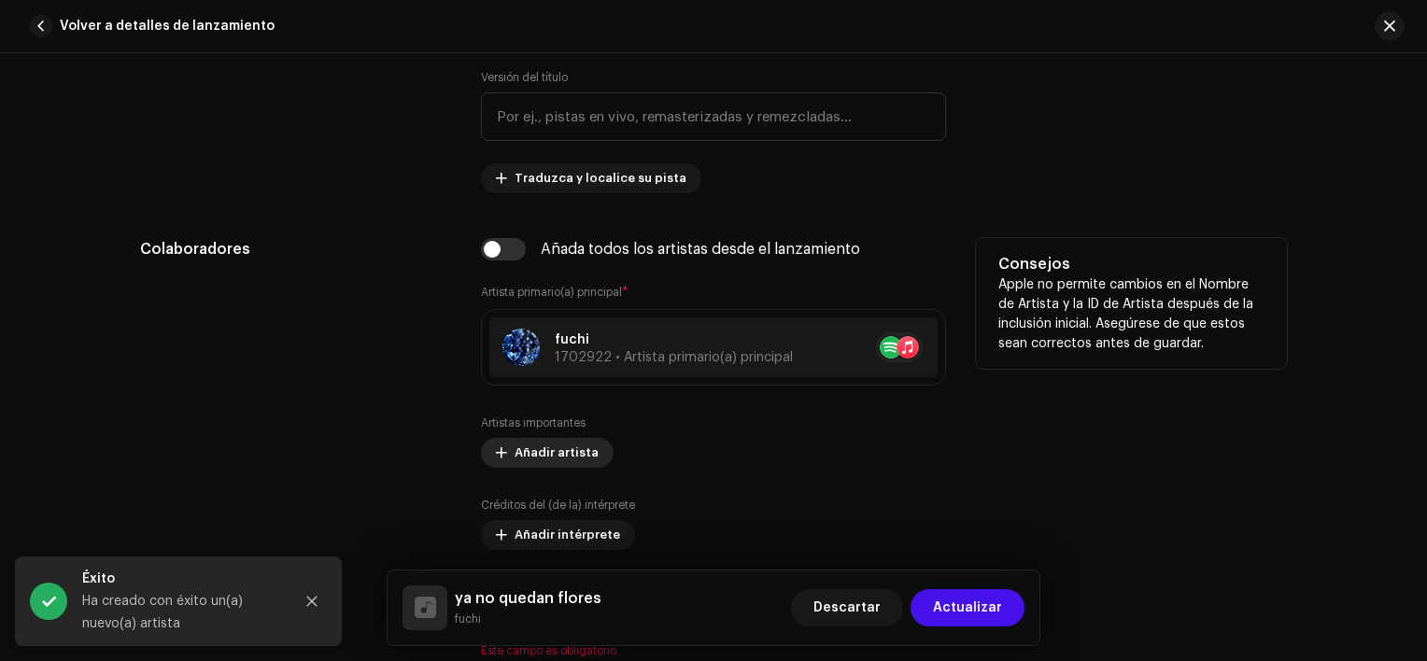
click at [517, 447] on span "Añadir artista" at bounding box center [557, 452] width 84 height 37
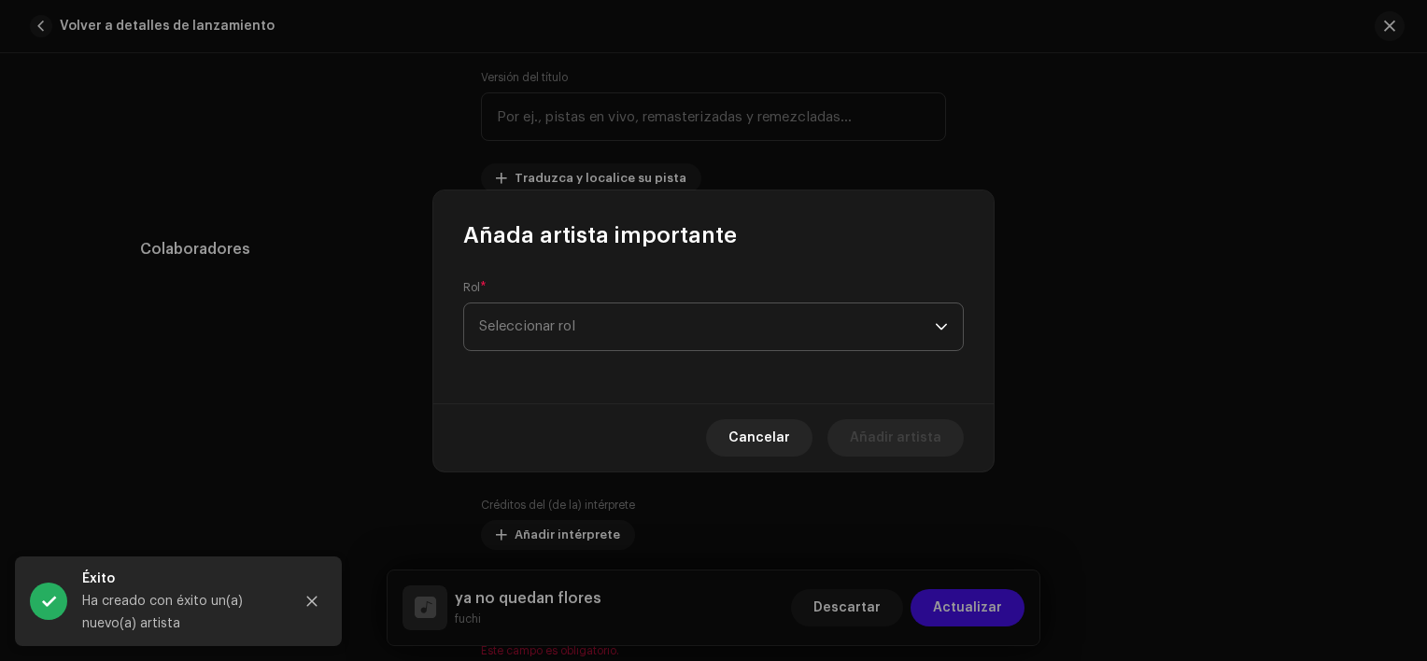
click at [574, 314] on span "Seleccionar rol" at bounding box center [707, 327] width 456 height 47
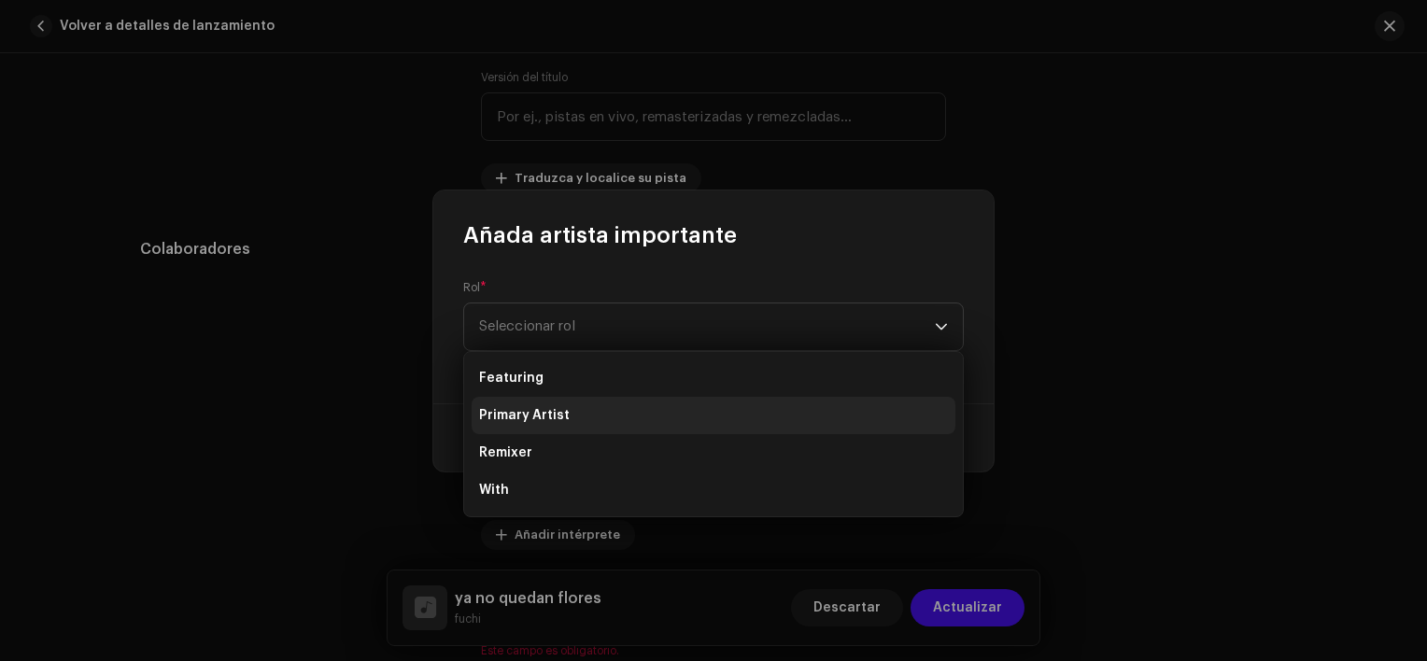
click at [545, 415] on span "Primary Artist" at bounding box center [524, 415] width 91 height 19
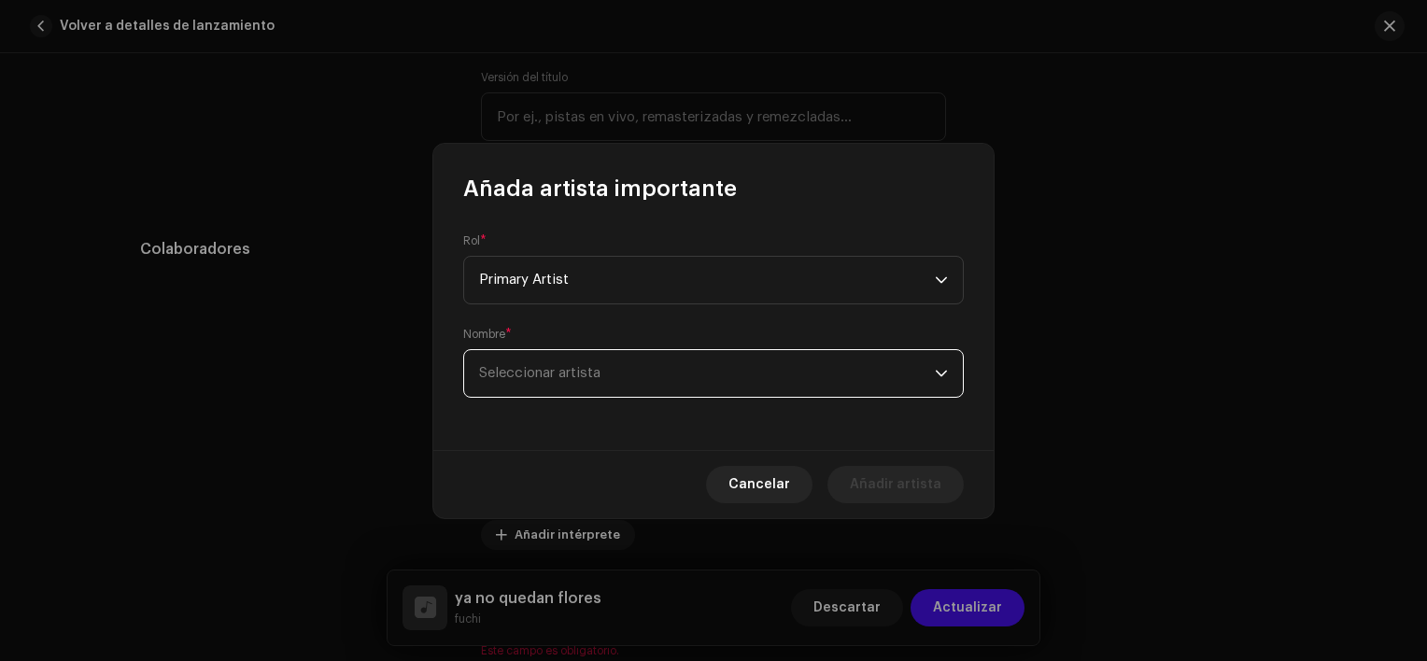
click at [553, 393] on span "Seleccionar artista" at bounding box center [707, 373] width 456 height 47
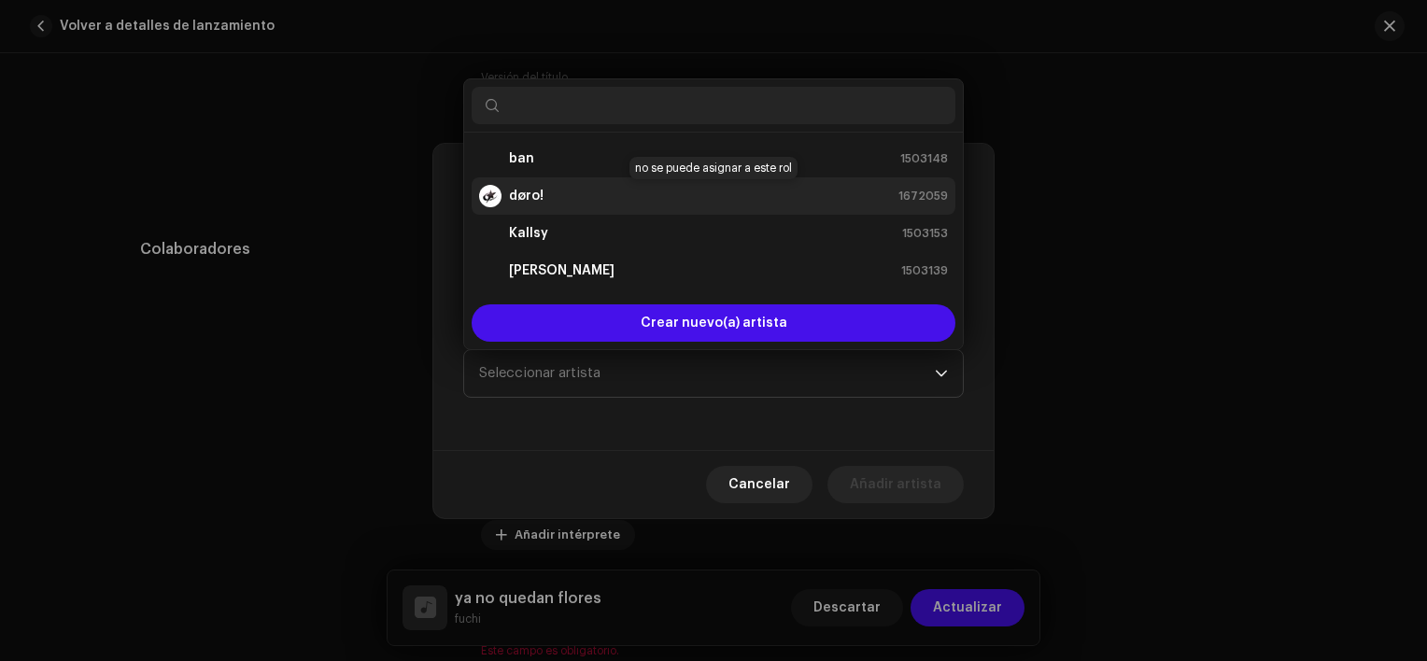
click at [516, 194] on strong "døro!" at bounding box center [526, 196] width 35 height 19
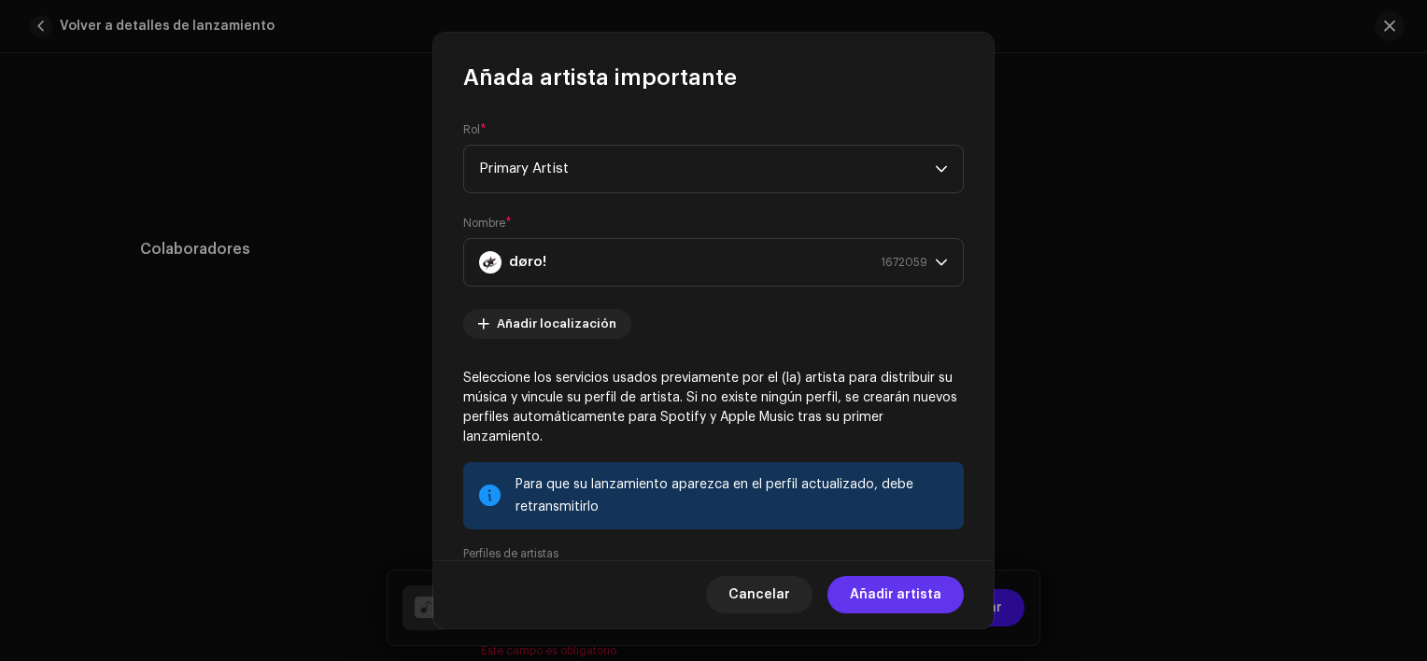
click at [912, 592] on span "Añadir artista" at bounding box center [896, 594] width 92 height 37
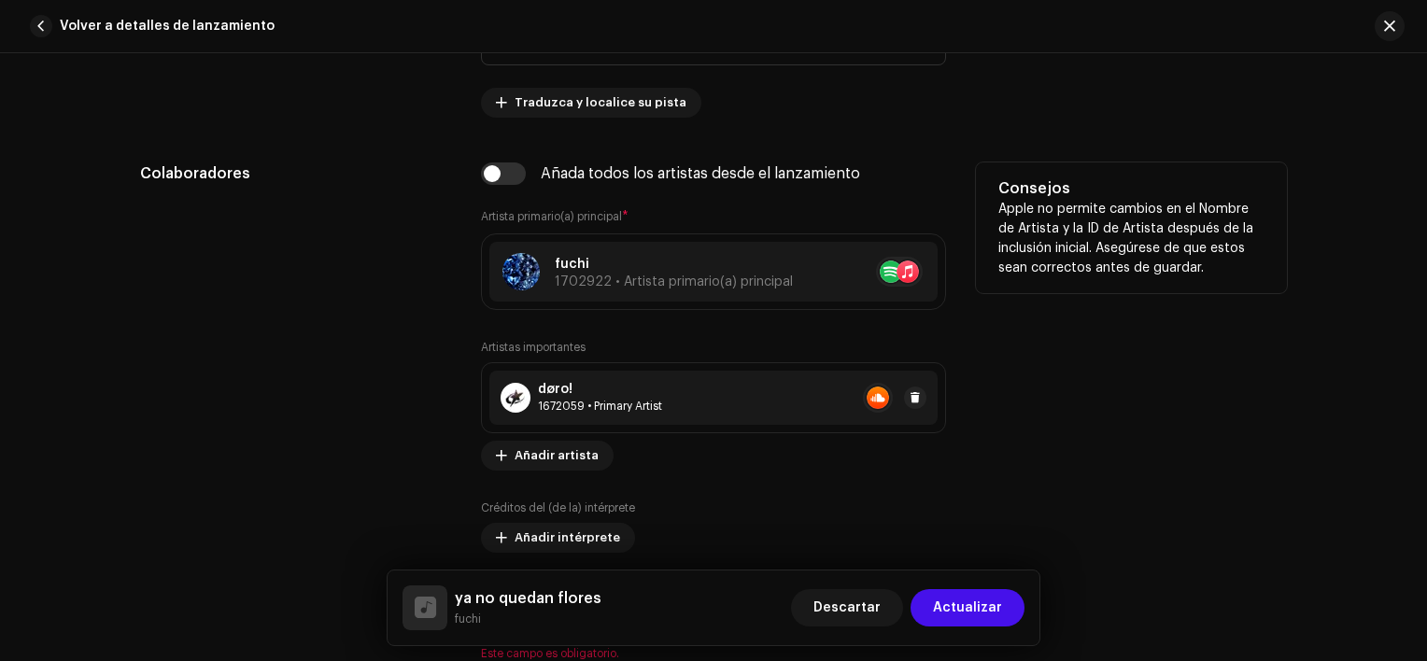
scroll to position [977, 0]
click at [561, 462] on span "Añadir artista" at bounding box center [557, 453] width 84 height 37
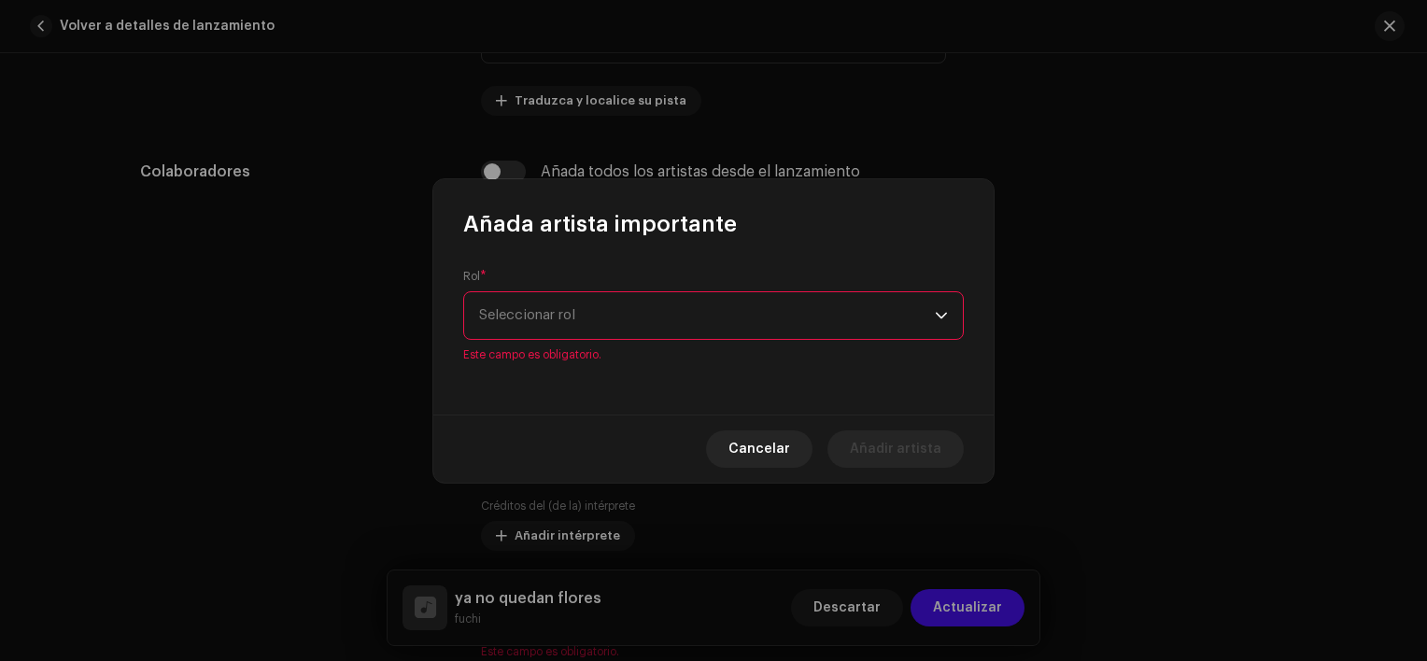
drag, startPoint x: 613, startPoint y: 296, endPoint x: 604, endPoint y: 319, distance: 23.9
click at [604, 319] on div "Rol * Seleccionar rol Este campo es obligatorio." at bounding box center [713, 315] width 501 height 93
click at [604, 319] on span "Seleccionar rol" at bounding box center [707, 315] width 456 height 47
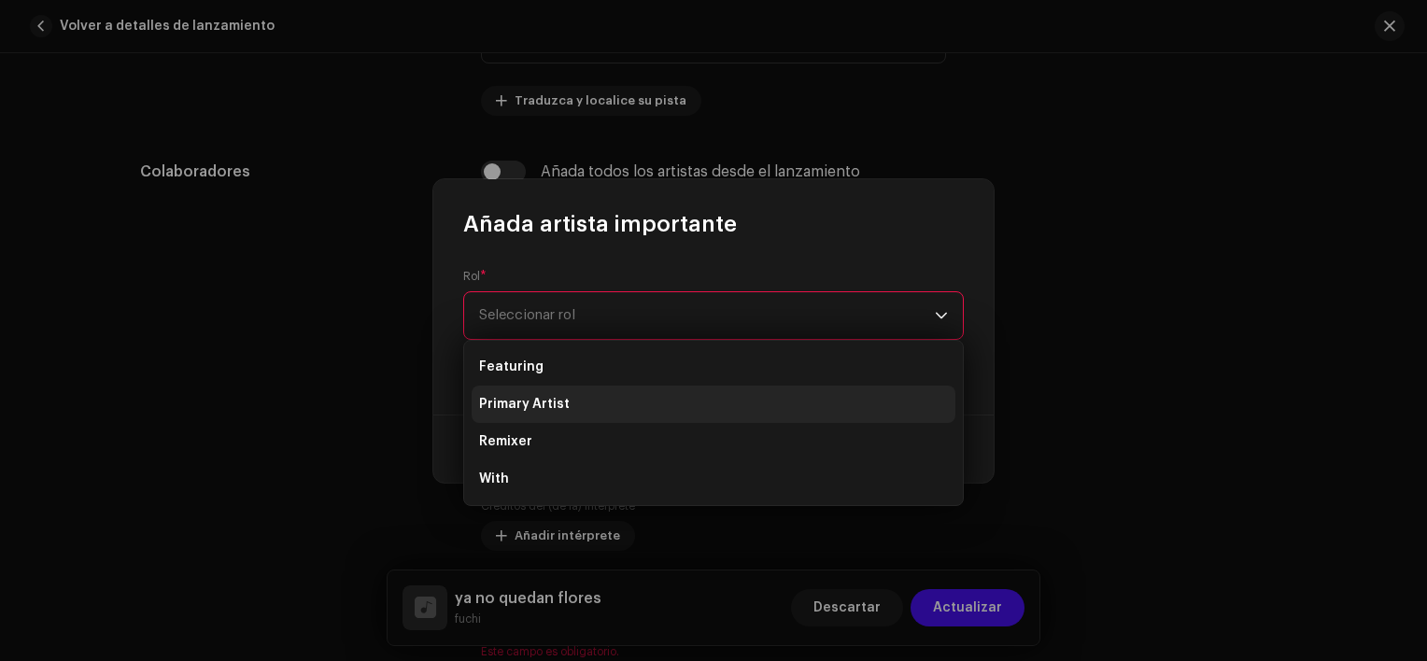
click at [570, 386] on li "Primary Artist" at bounding box center [714, 404] width 484 height 37
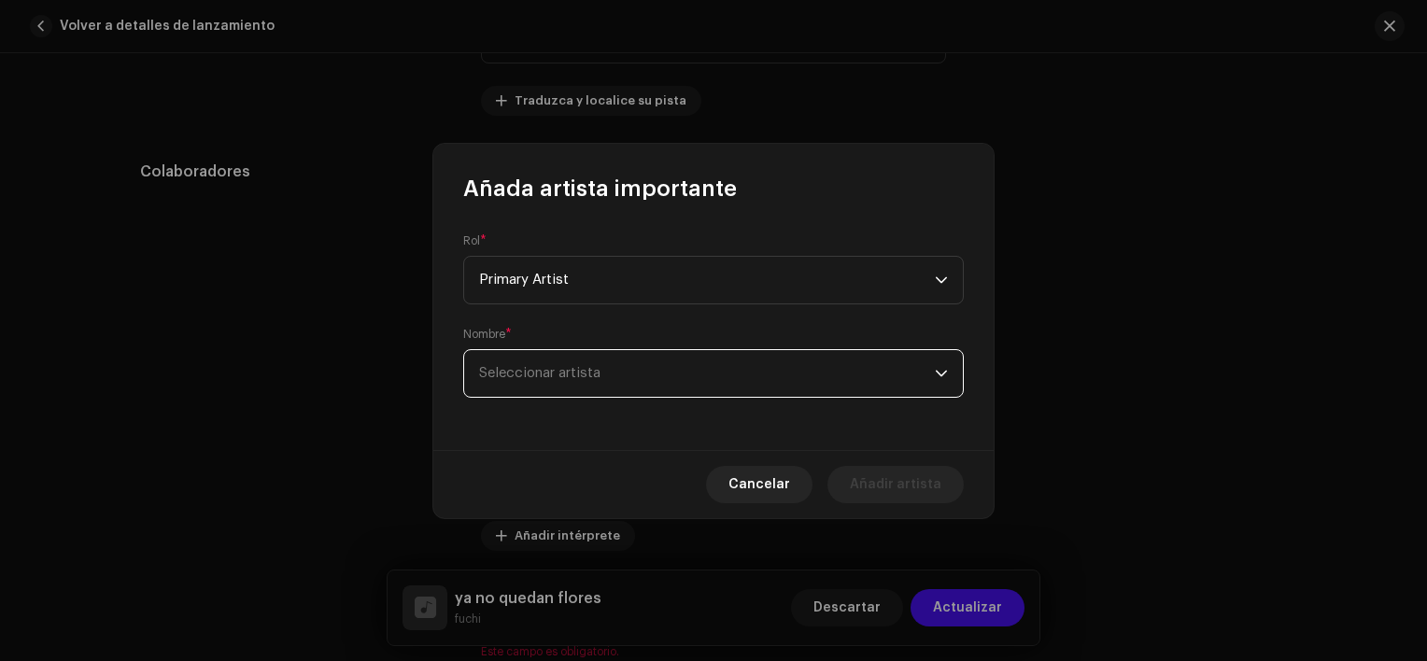
click at [570, 386] on span "Seleccionar artista" at bounding box center [707, 373] width 456 height 47
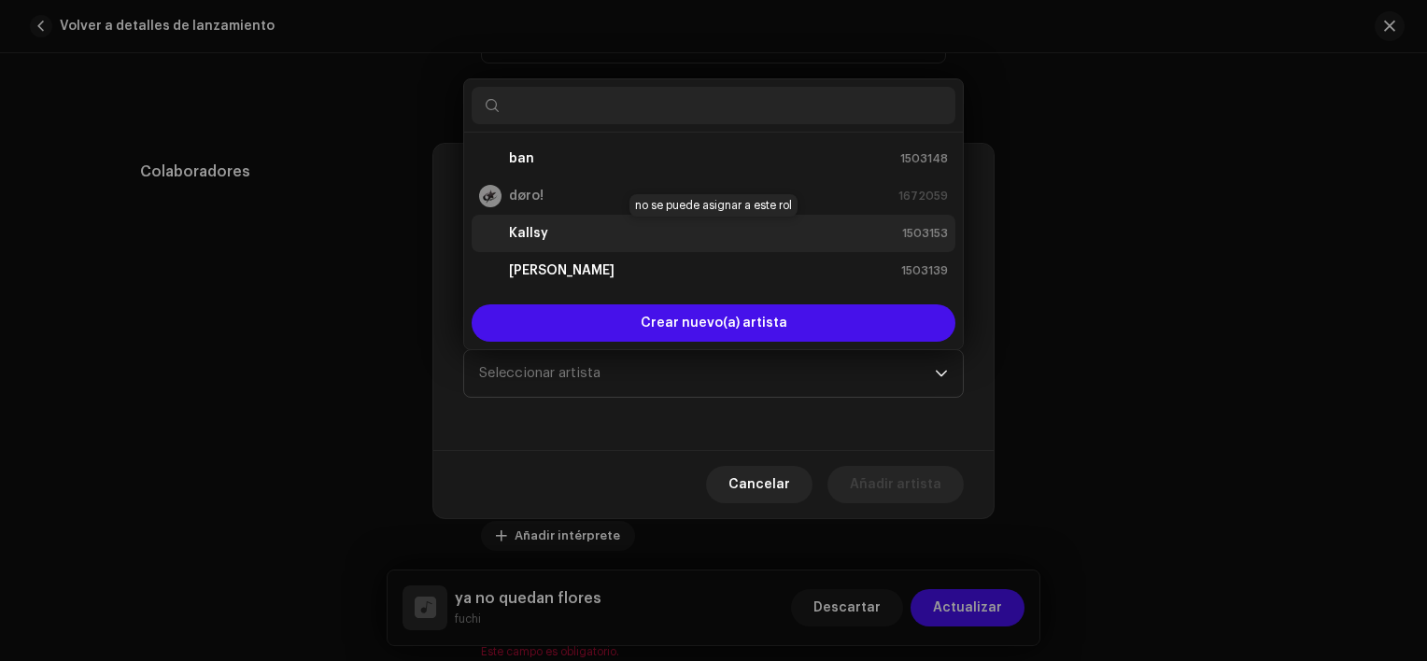
click at [588, 232] on div "Kallsy 1503153" at bounding box center [713, 233] width 469 height 22
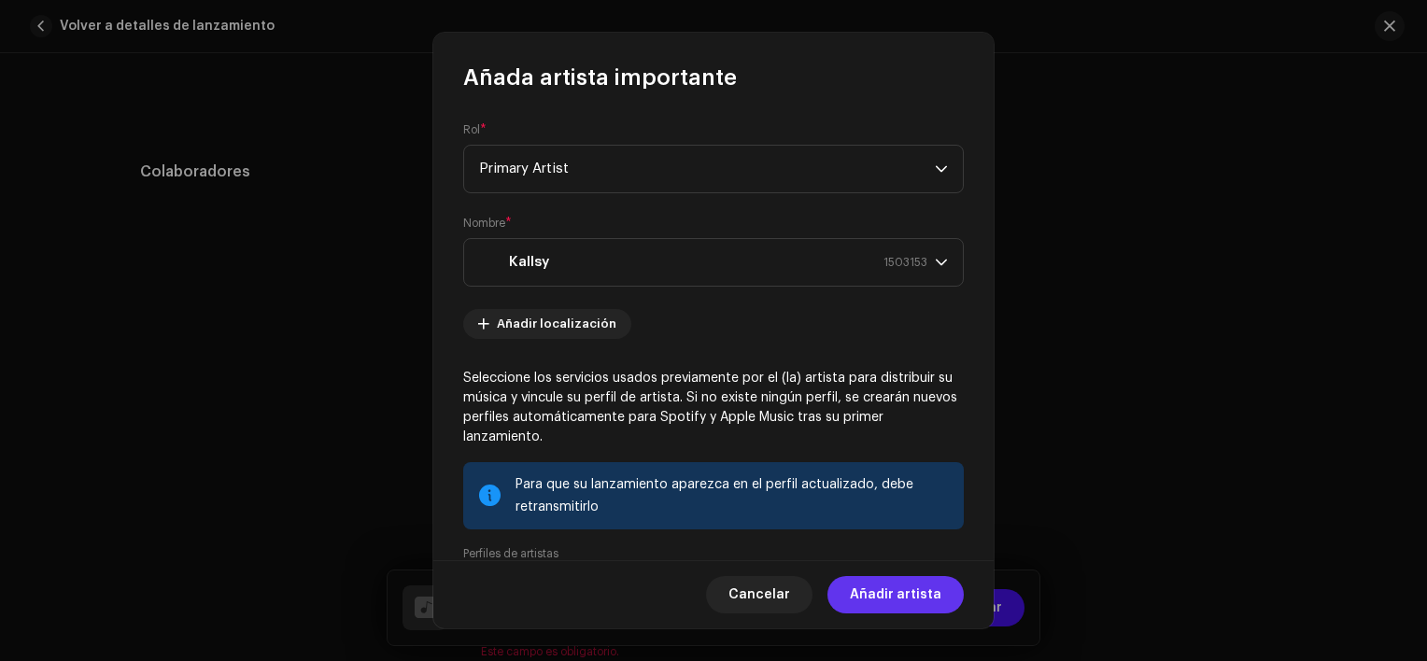
click at [901, 587] on span "Añadir artista" at bounding box center [896, 594] width 92 height 37
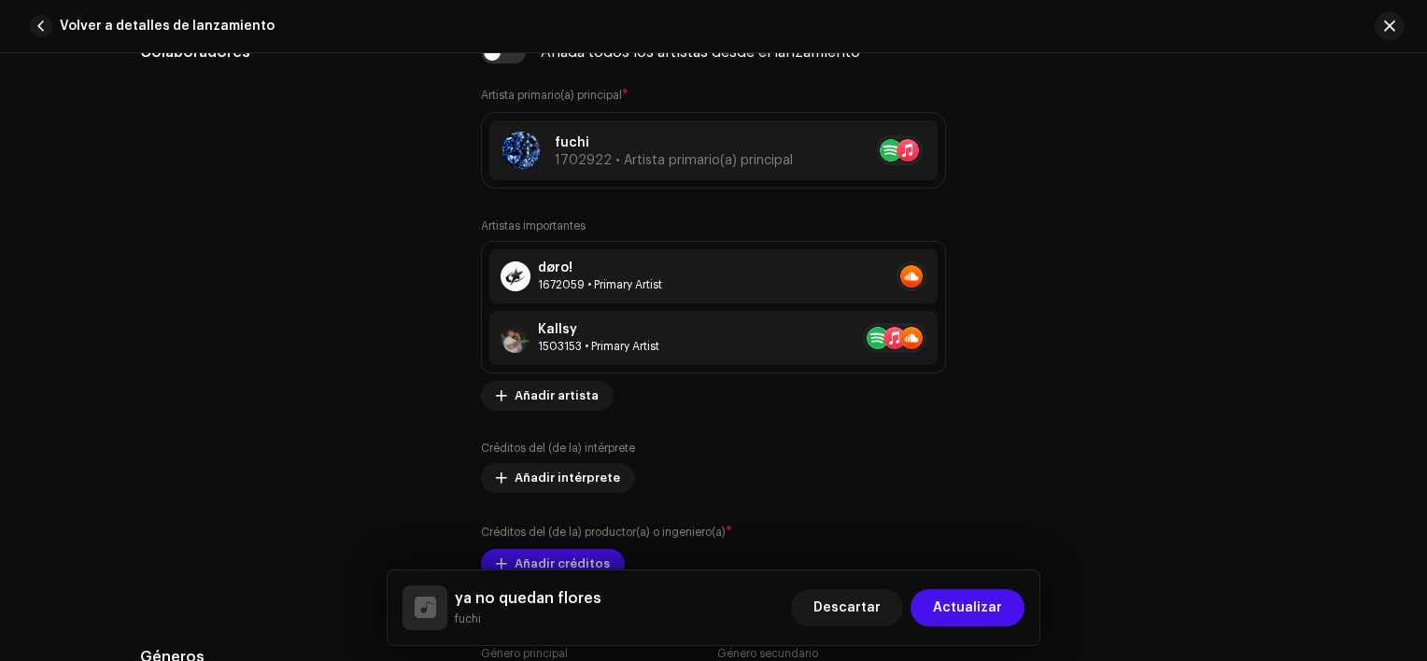
scroll to position [1099, 0]
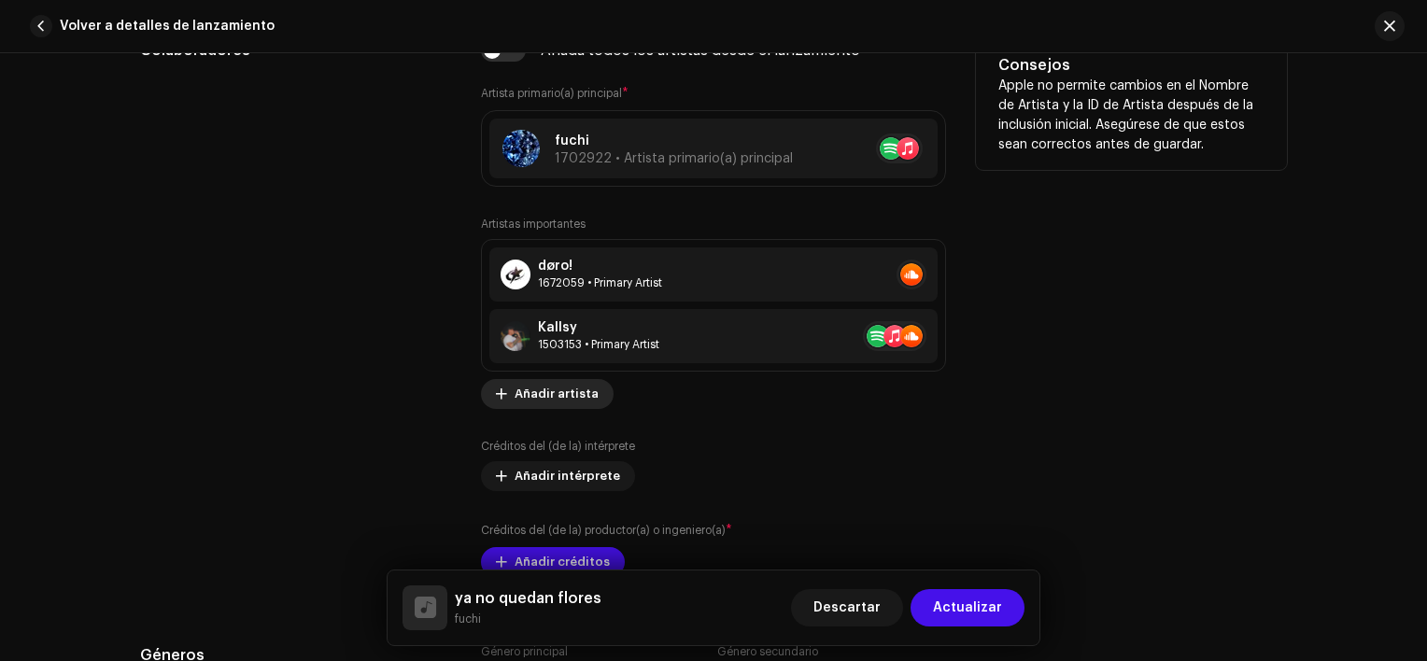
click at [581, 385] on span "Añadir artista" at bounding box center [557, 394] width 84 height 37
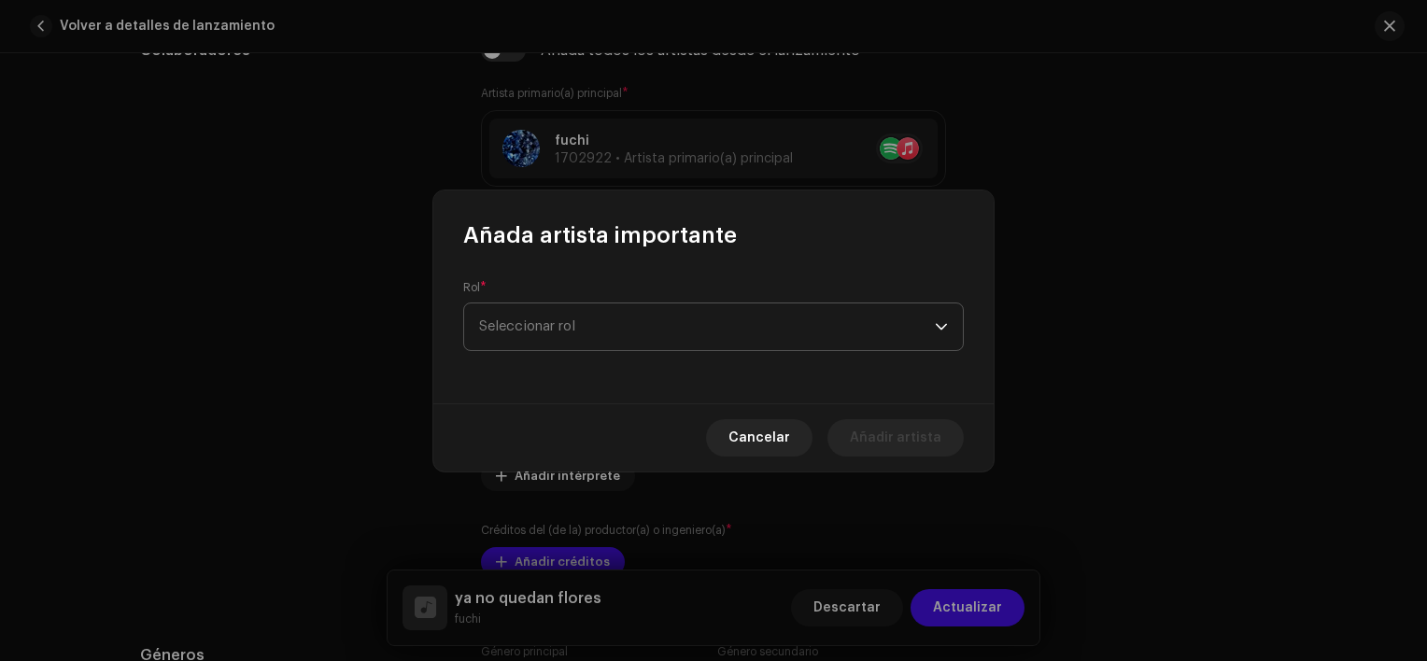
click at [624, 335] on span "Seleccionar rol" at bounding box center [707, 327] width 456 height 47
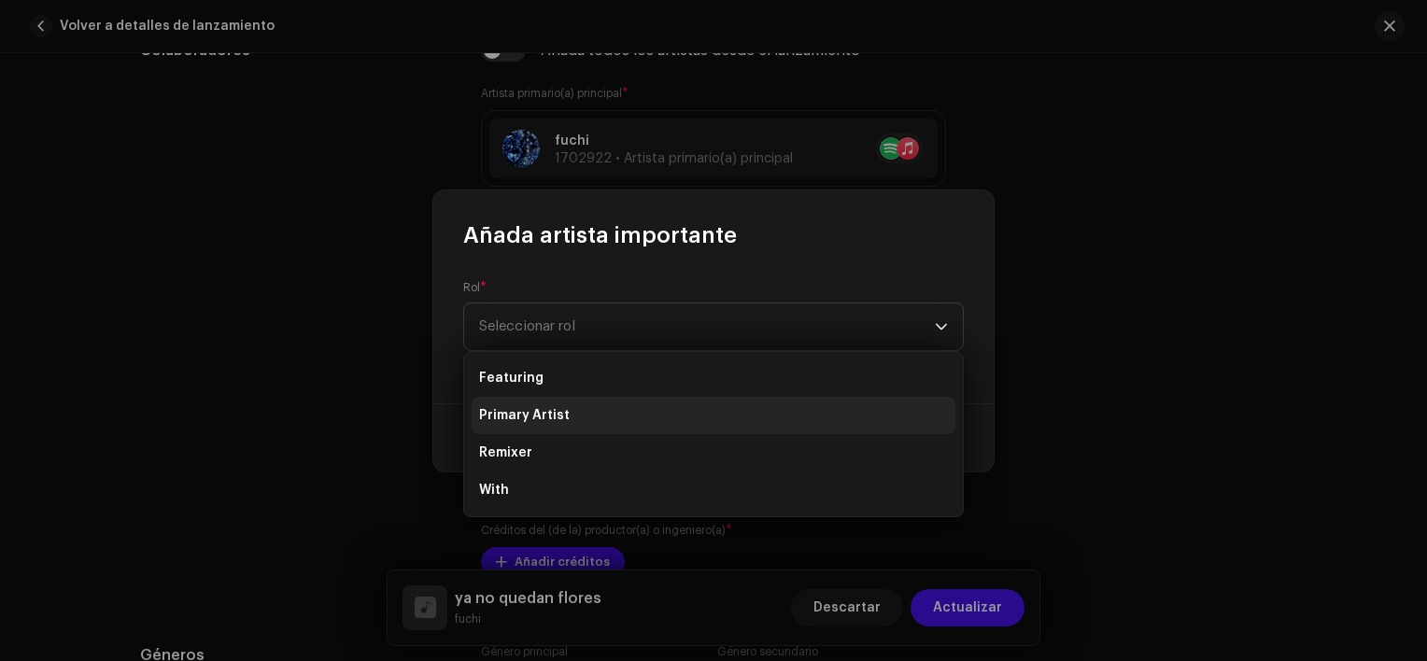
click at [569, 418] on li "Primary Artist" at bounding box center [714, 415] width 484 height 37
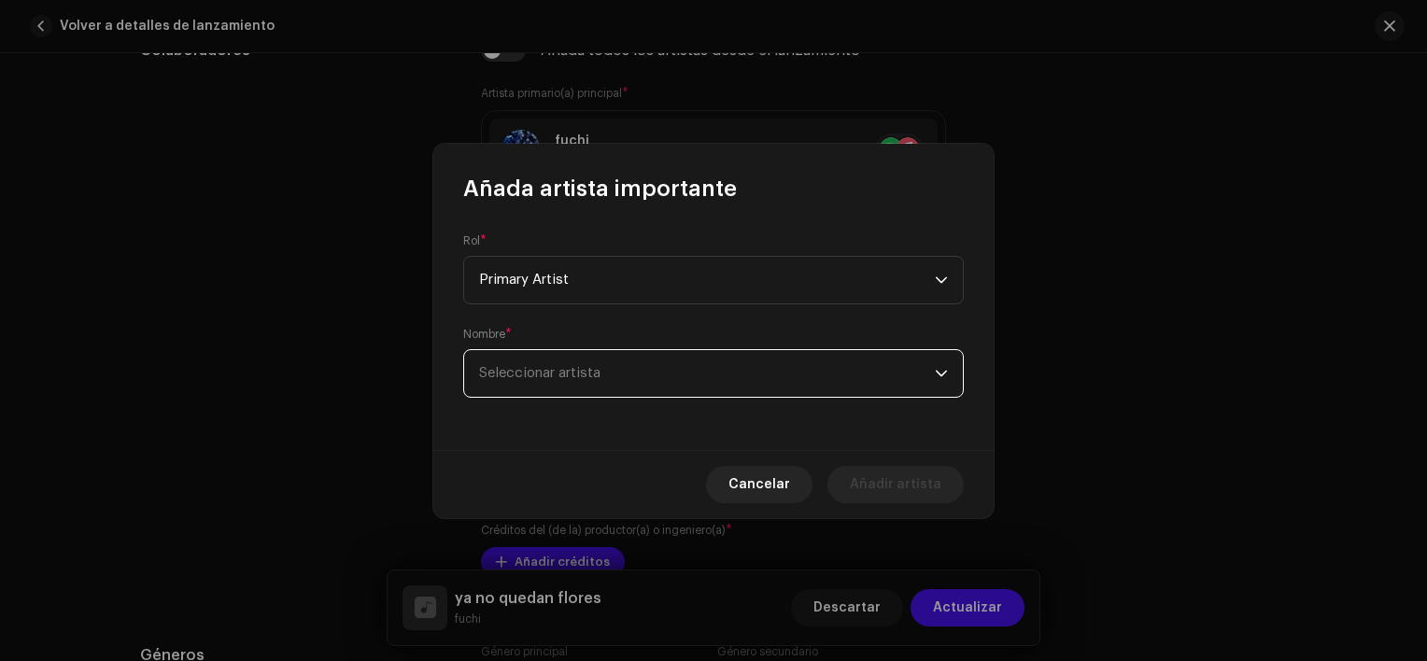
click at [576, 396] on span "Seleccionar artista" at bounding box center [707, 373] width 456 height 47
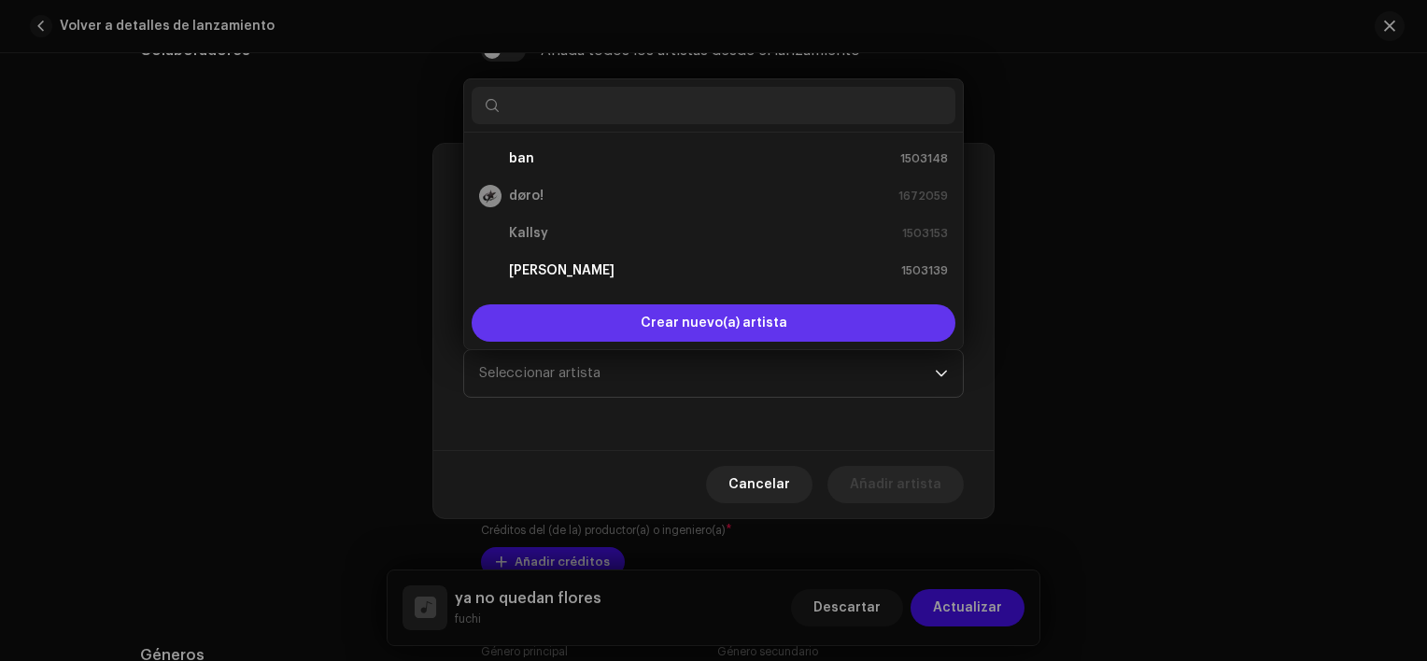
click at [571, 323] on div "Crear nuevo(a) artista" at bounding box center [714, 323] width 484 height 37
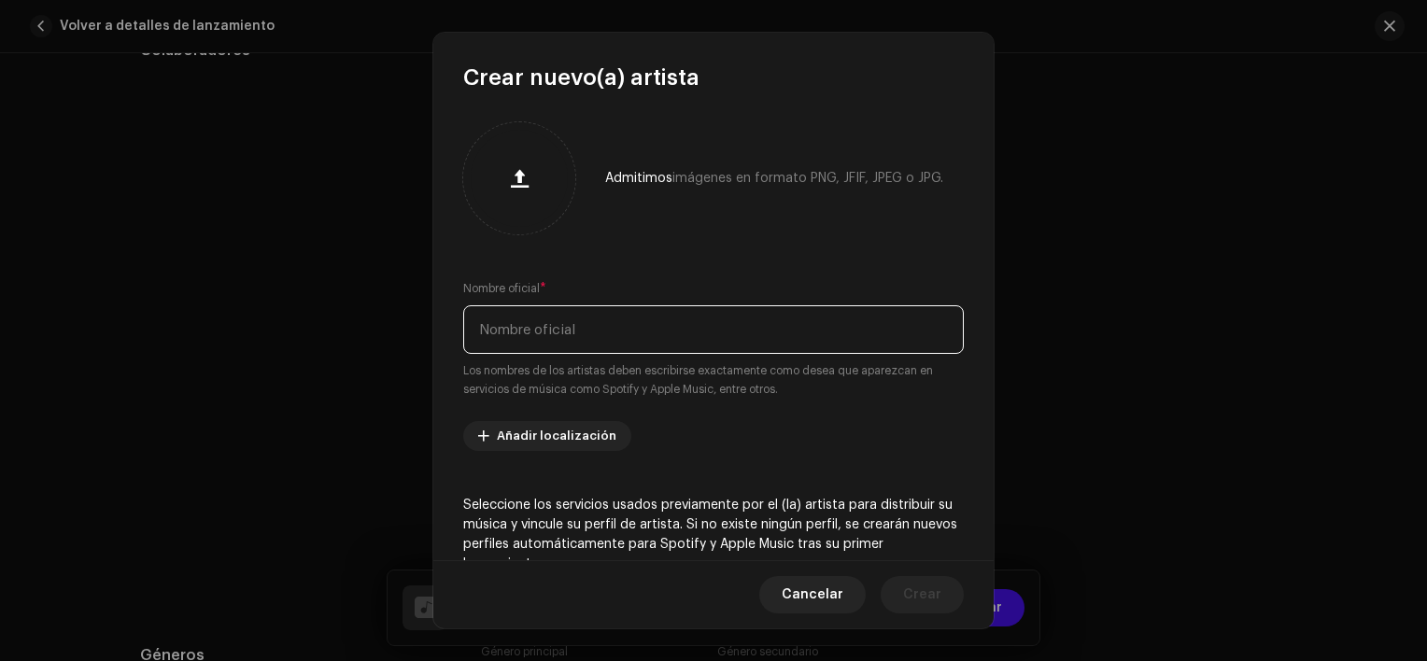
click at [564, 329] on input "text" at bounding box center [713, 329] width 501 height 49
type input "m4xsayso"
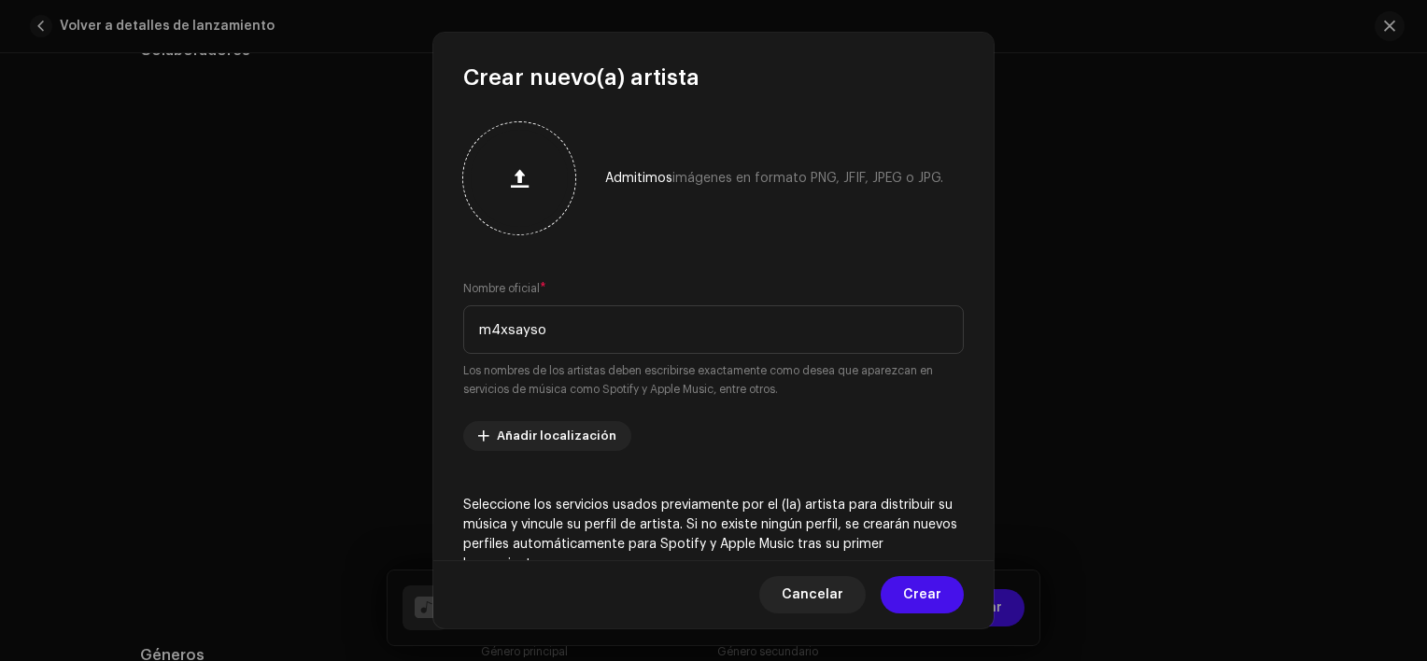
click at [540, 178] on button "button" at bounding box center [519, 178] width 45 height 45
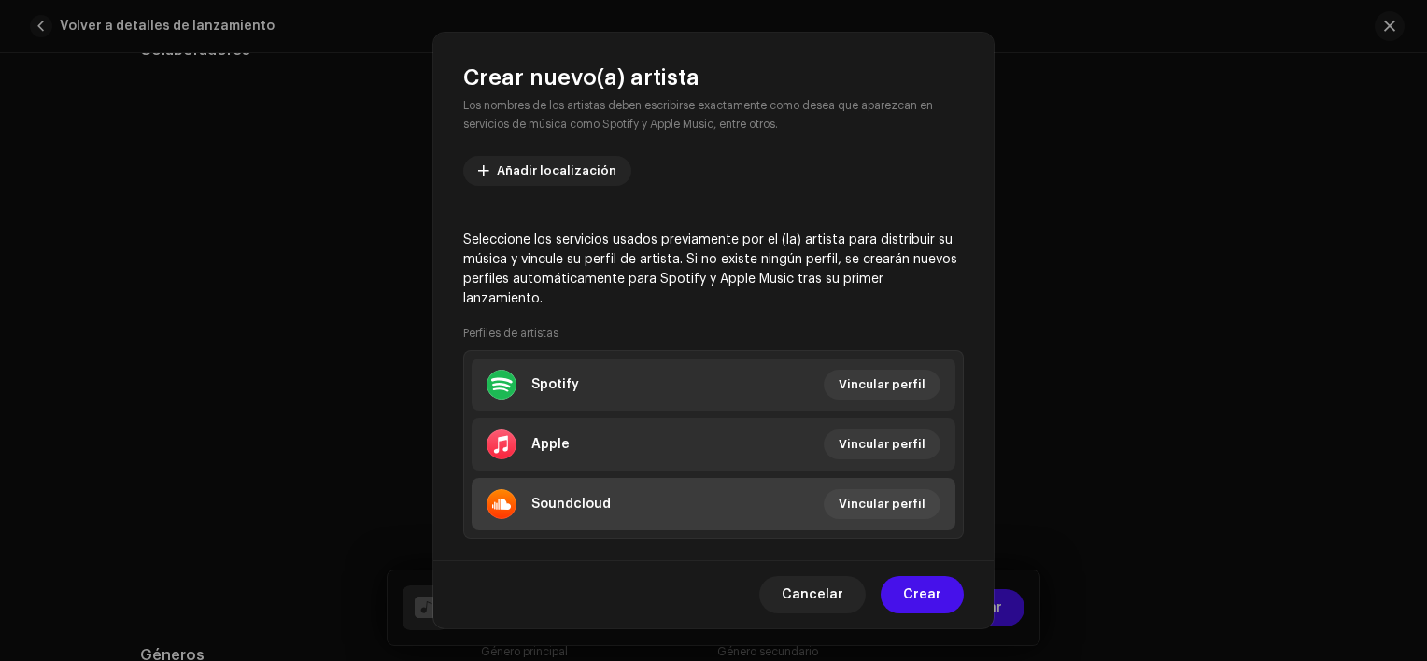
scroll to position [269, 0]
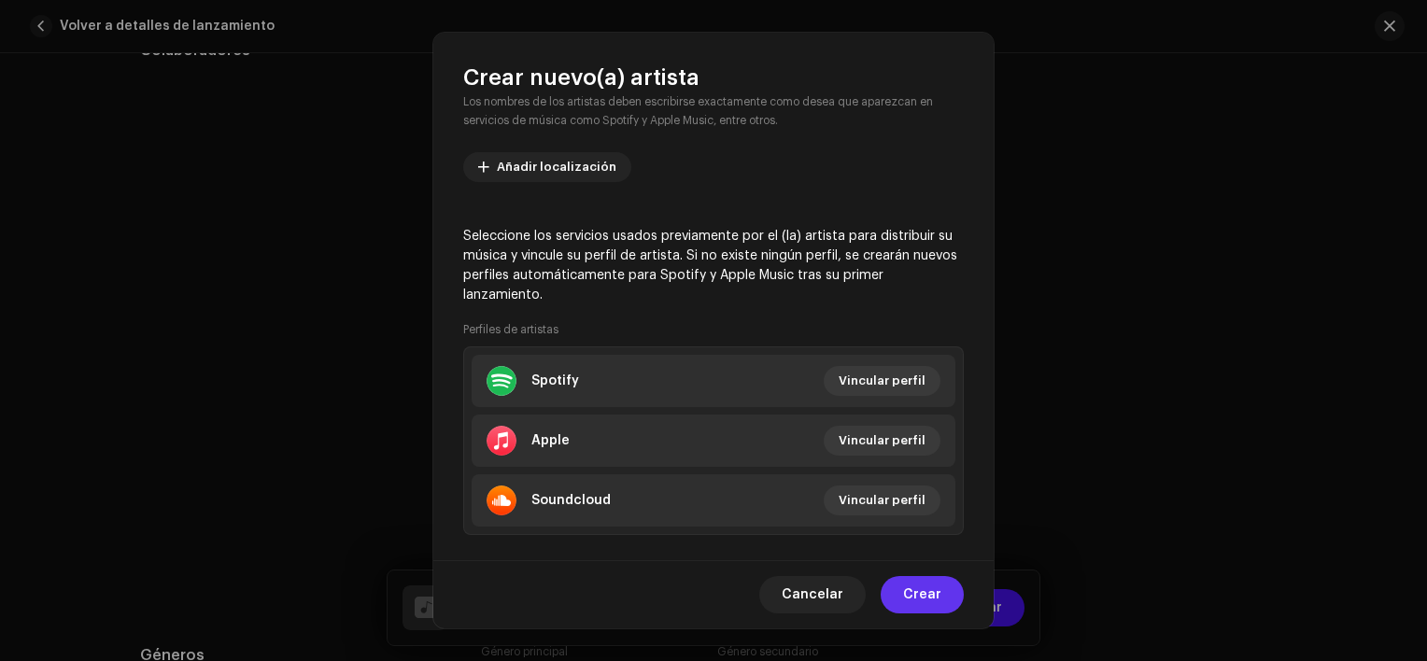
click at [933, 590] on span "Crear" at bounding box center [922, 594] width 38 height 37
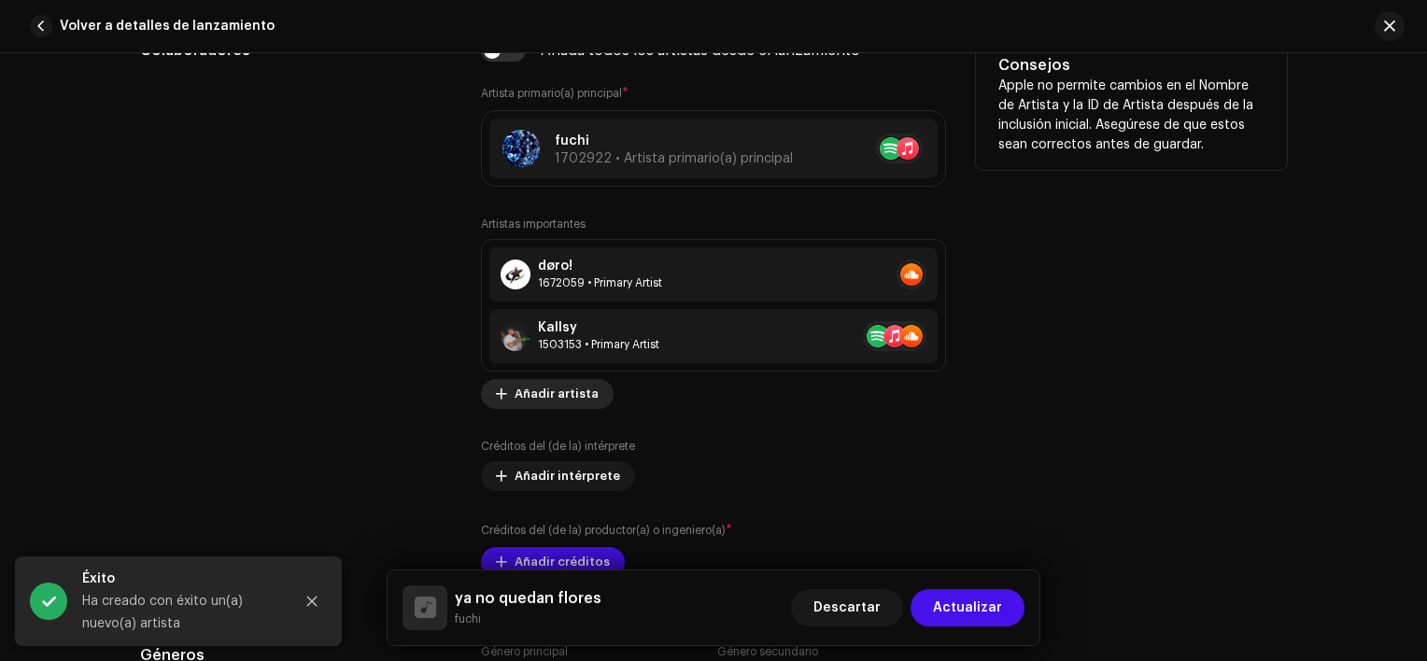
click at [575, 385] on span "Añadir artista" at bounding box center [557, 394] width 84 height 37
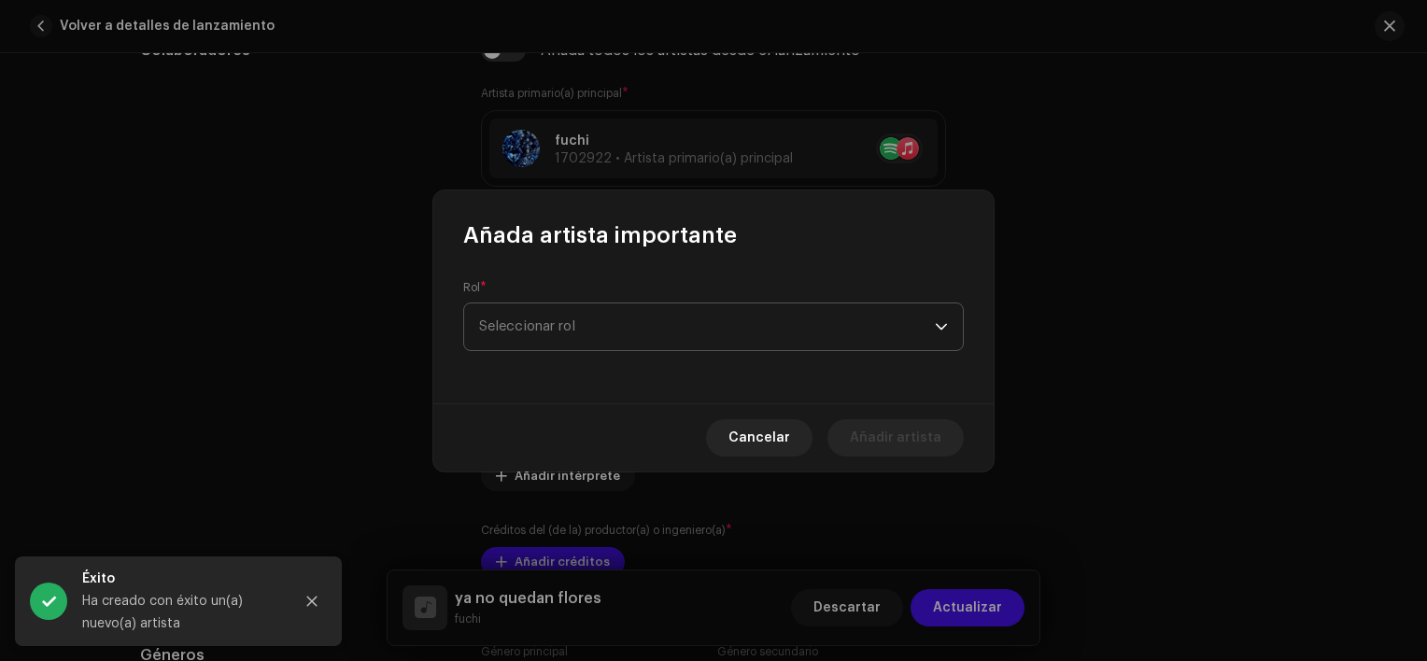
click at [590, 344] on span "Seleccionar rol" at bounding box center [707, 327] width 456 height 47
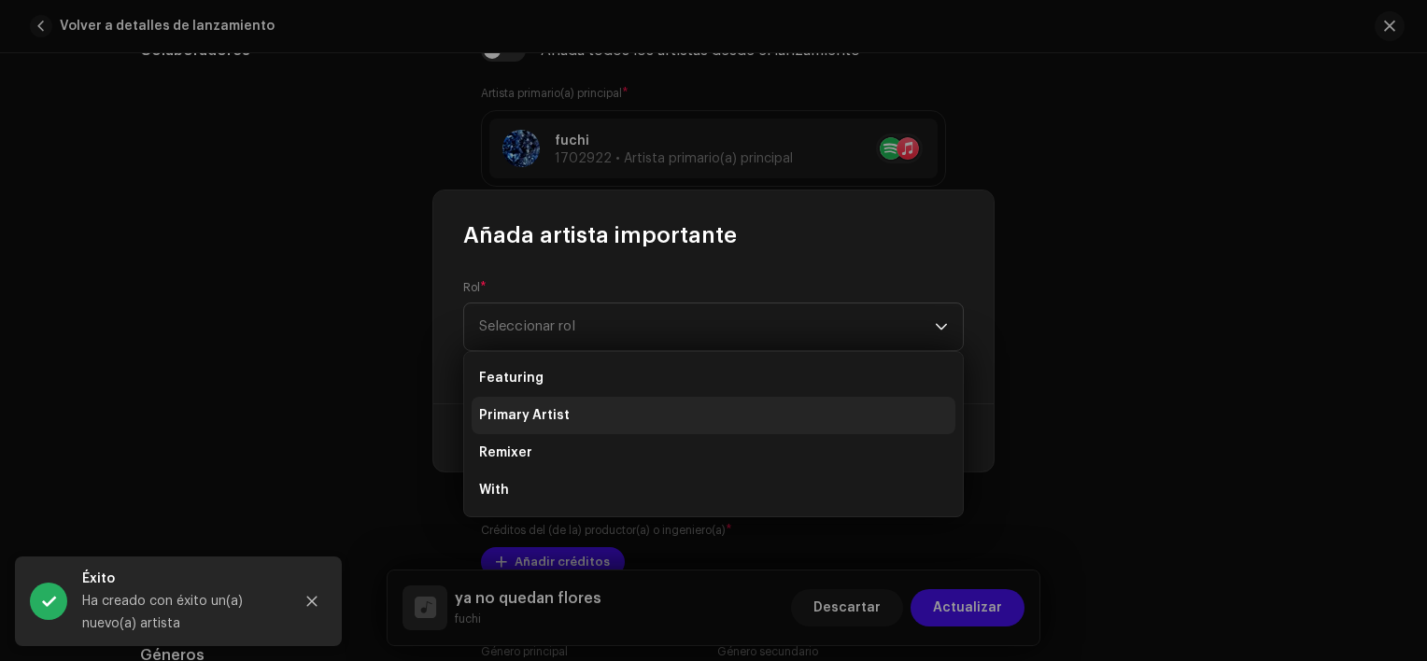
click at [560, 418] on span "Primary Artist" at bounding box center [524, 415] width 91 height 19
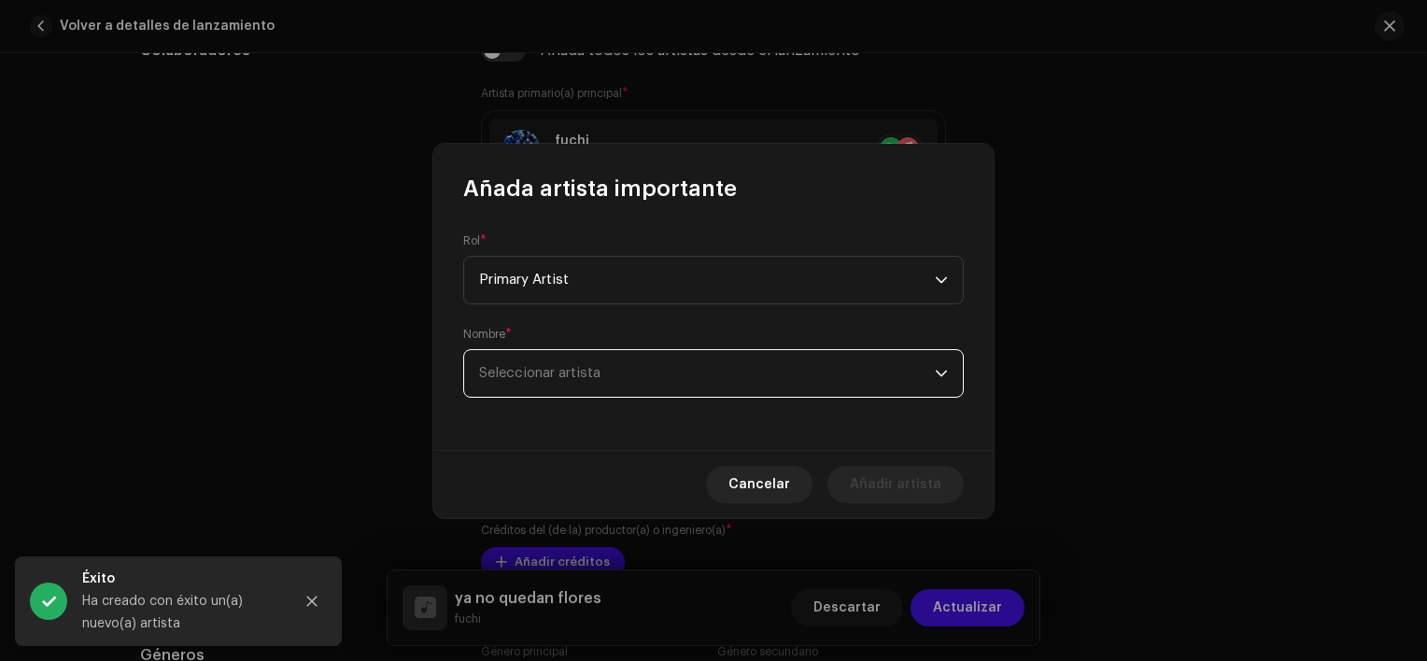
click at [566, 396] on span "Seleccionar artista" at bounding box center [707, 373] width 456 height 47
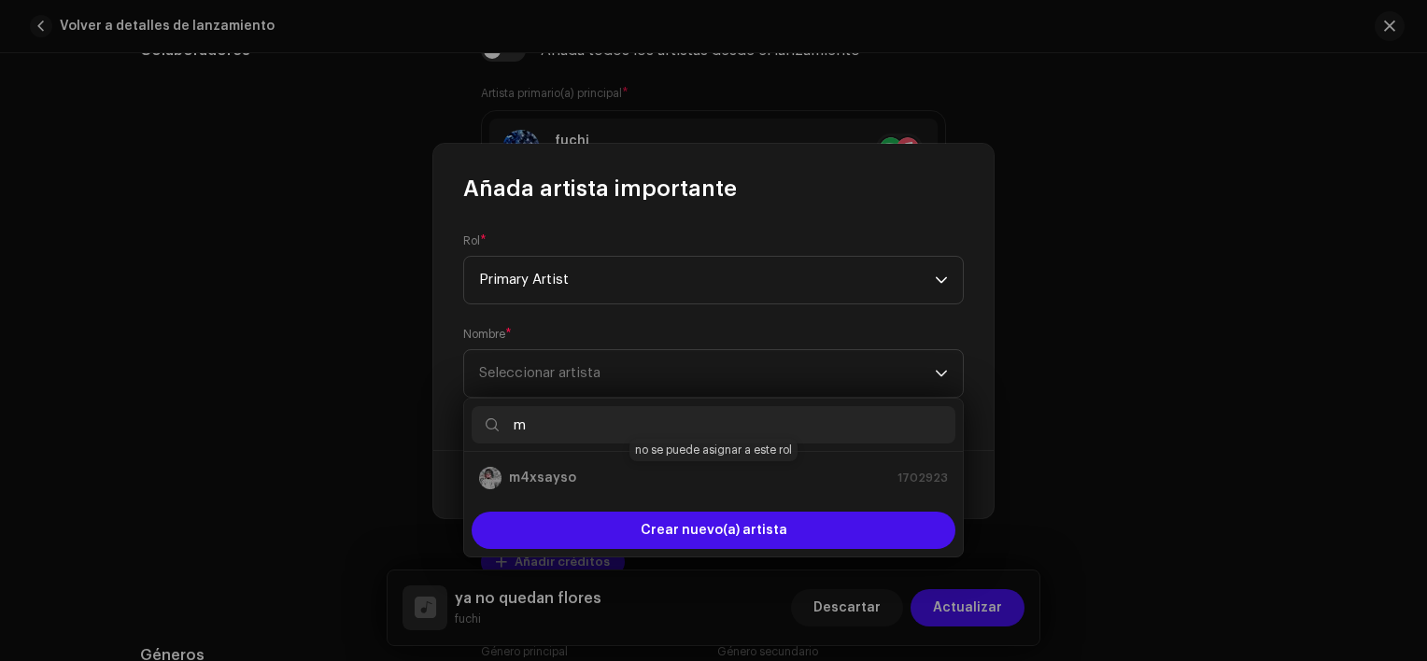
type input "m"
click at [572, 472] on div "m4xsayso 1702923" at bounding box center [713, 478] width 469 height 22
click at [564, 487] on div "m4xsayso 1702923" at bounding box center [713, 478] width 469 height 22
click at [546, 475] on div "m4xsayso 1702923" at bounding box center [713, 478] width 469 height 22
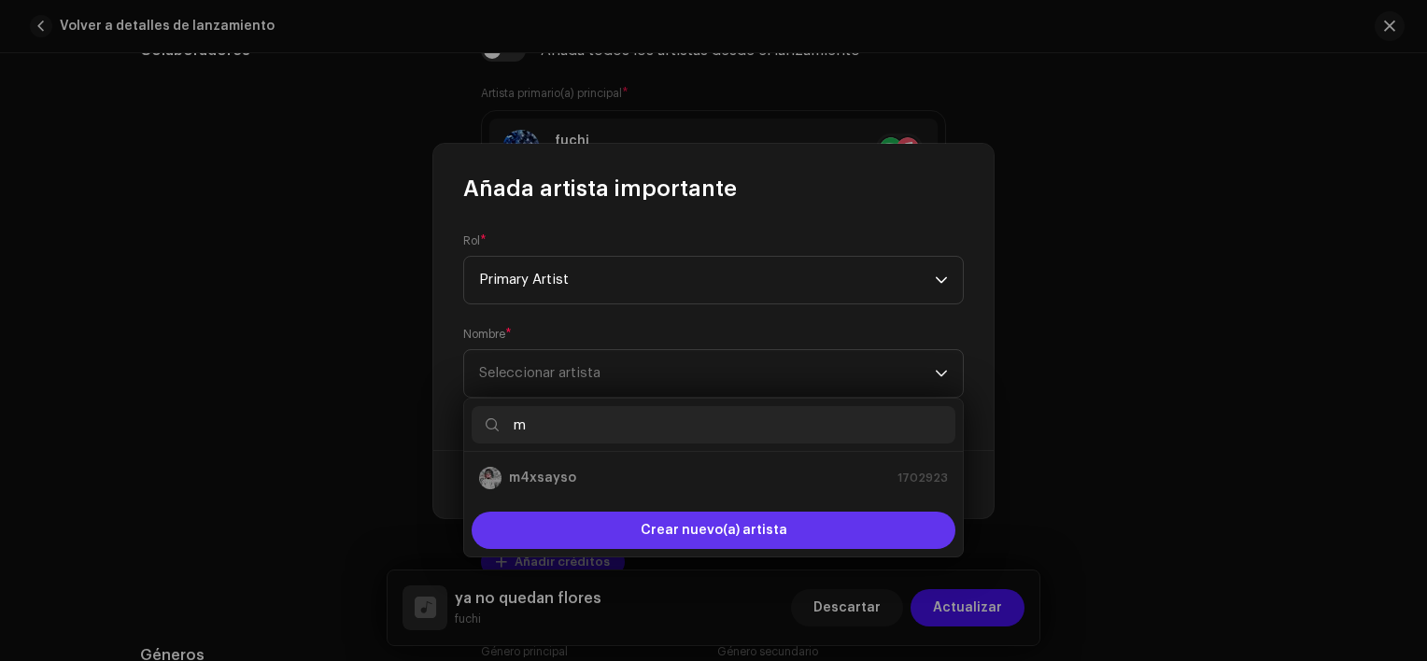
click at [594, 516] on div "Crear nuevo(a) artista" at bounding box center [714, 530] width 484 height 37
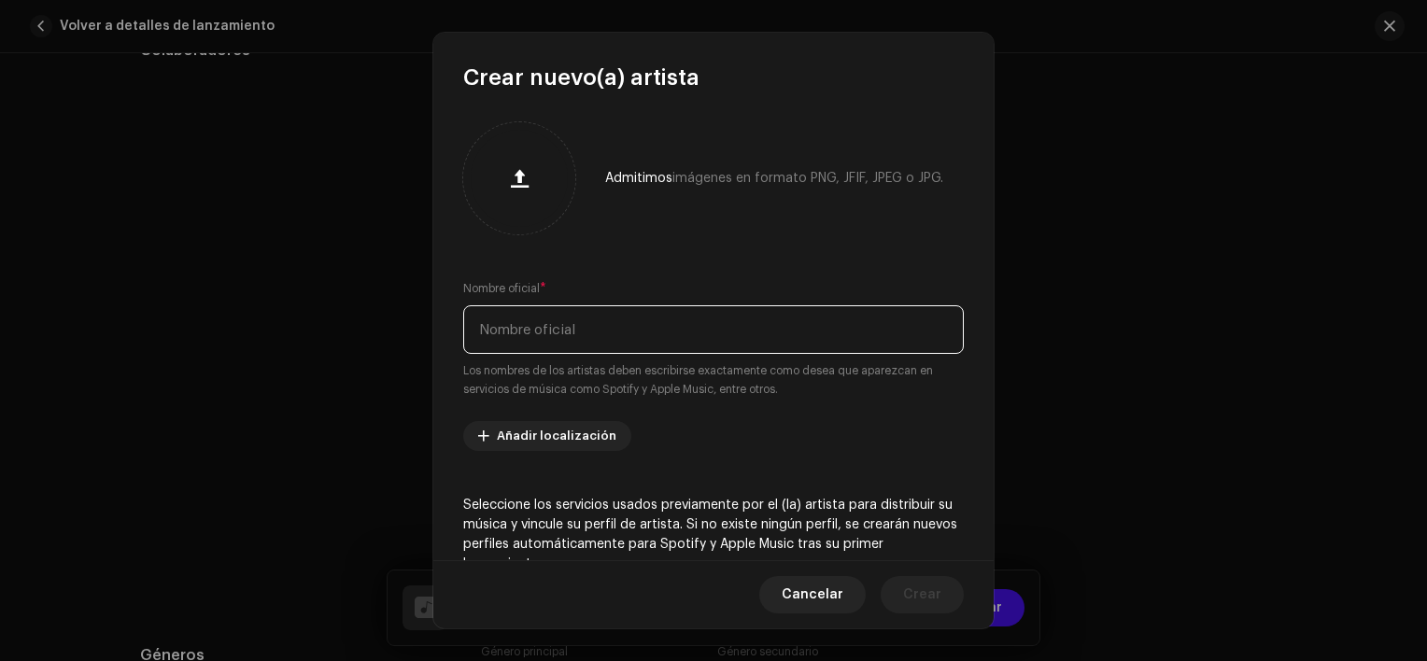
click at [723, 315] on input "text" at bounding box center [713, 329] width 501 height 49
type input "m4xsayso"
